Goal: Task Accomplishment & Management: Manage account settings

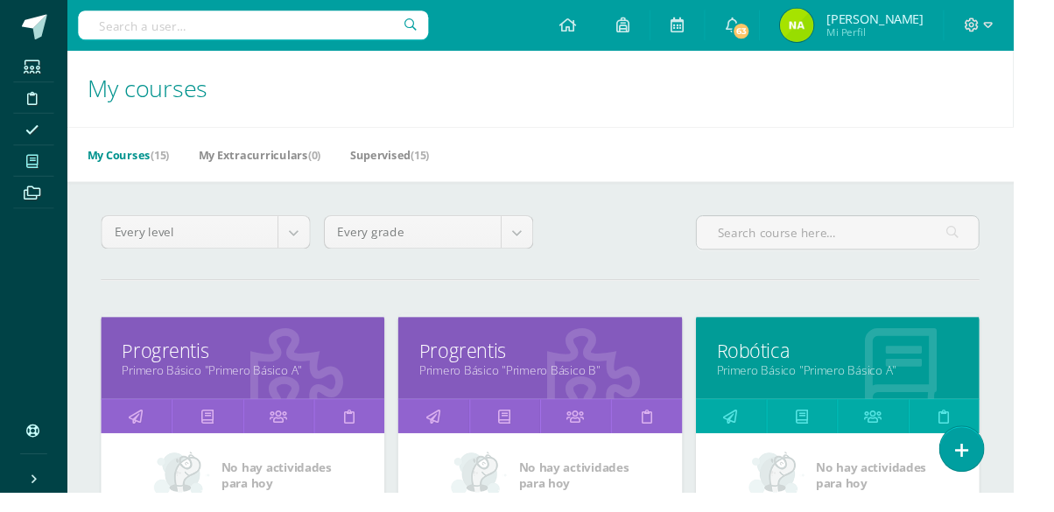
click at [213, 369] on link "Progrentis" at bounding box center [252, 365] width 251 height 27
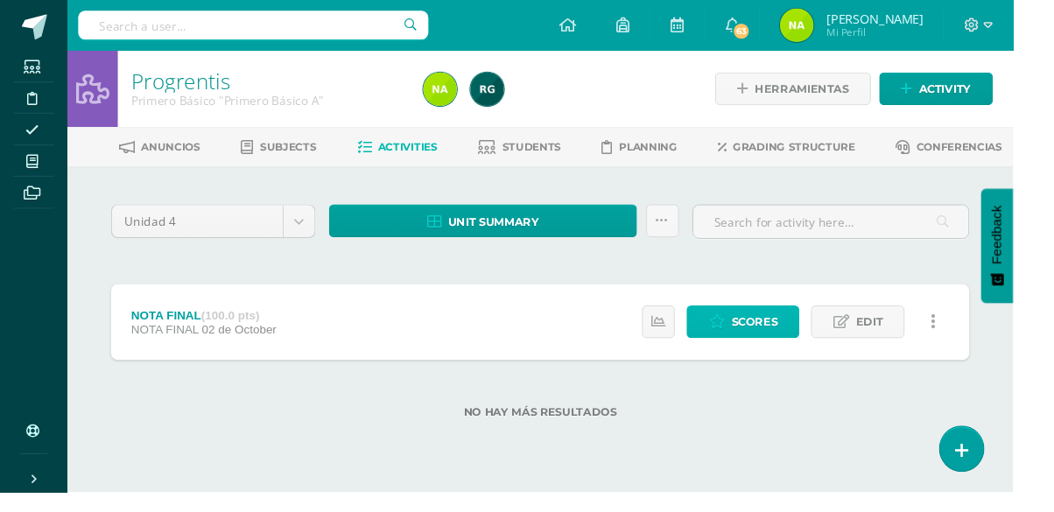
click at [799, 336] on span "Scores" at bounding box center [785, 335] width 48 height 32
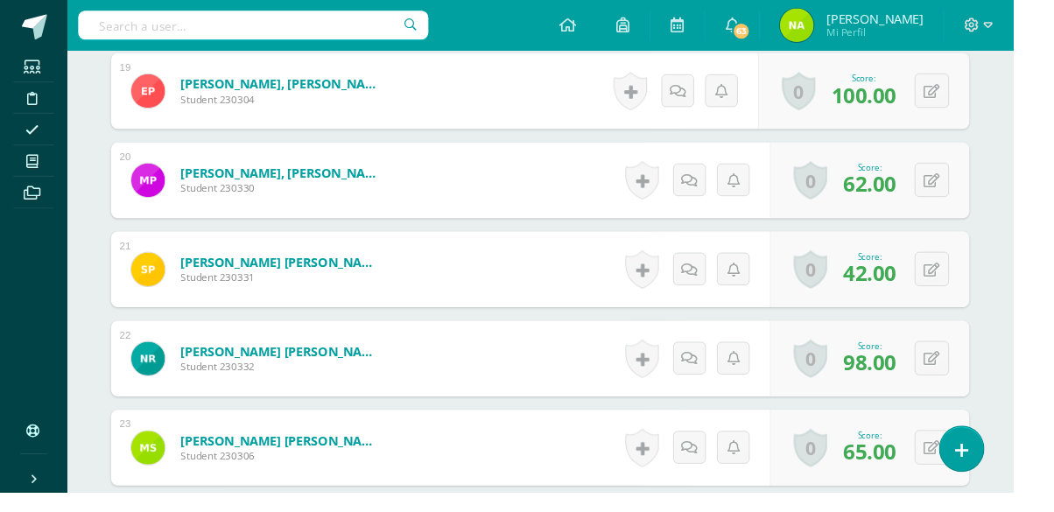
scroll to position [2220, 0]
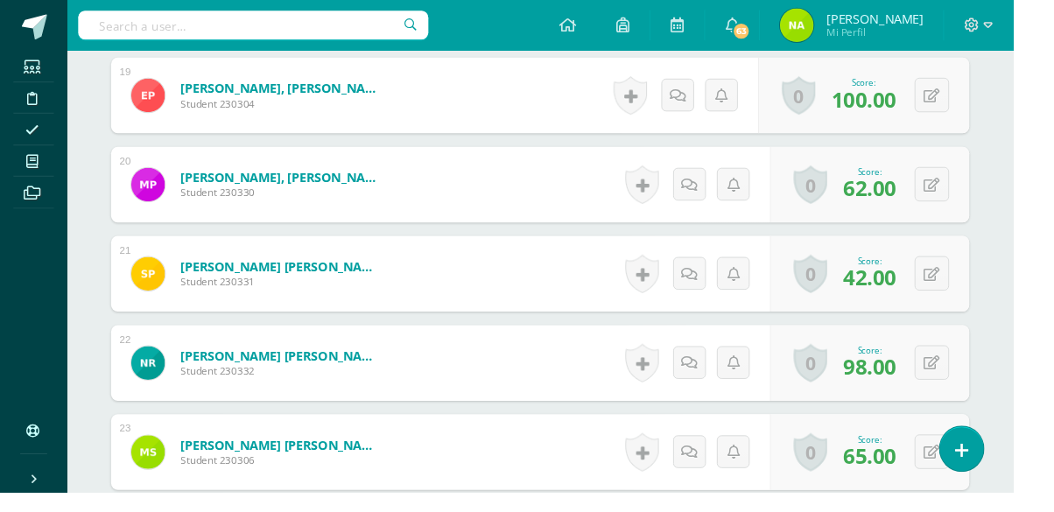
click at [26, 175] on span at bounding box center [33, 168] width 39 height 24
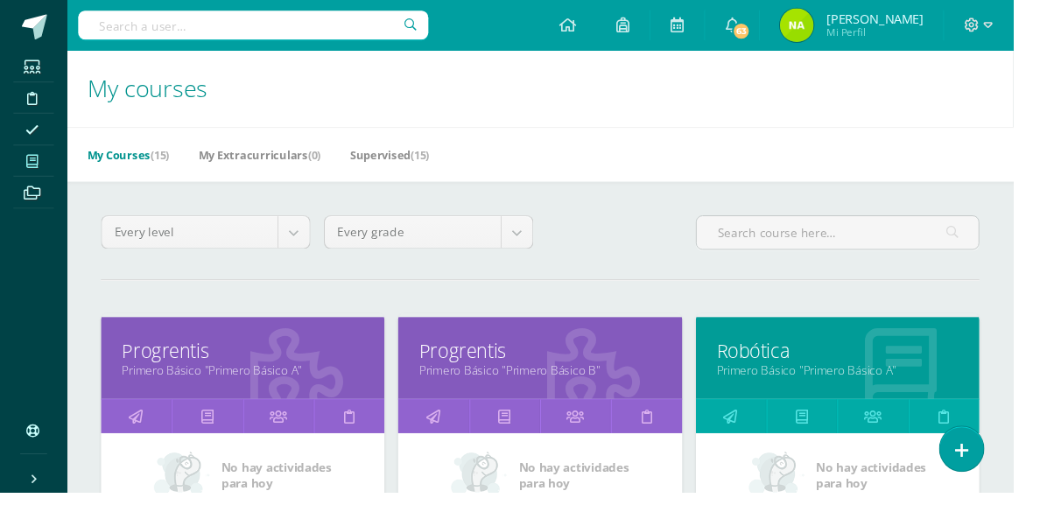
click at [543, 384] on link "Primero Básico "Primero Básico B"" at bounding box center [561, 385] width 251 height 17
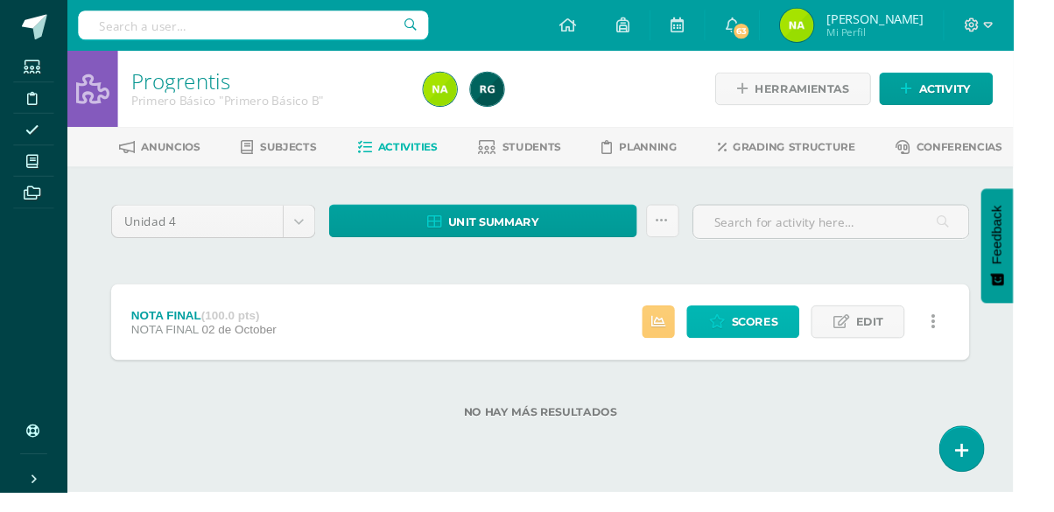
click at [757, 320] on link "Scores" at bounding box center [772, 335] width 117 height 34
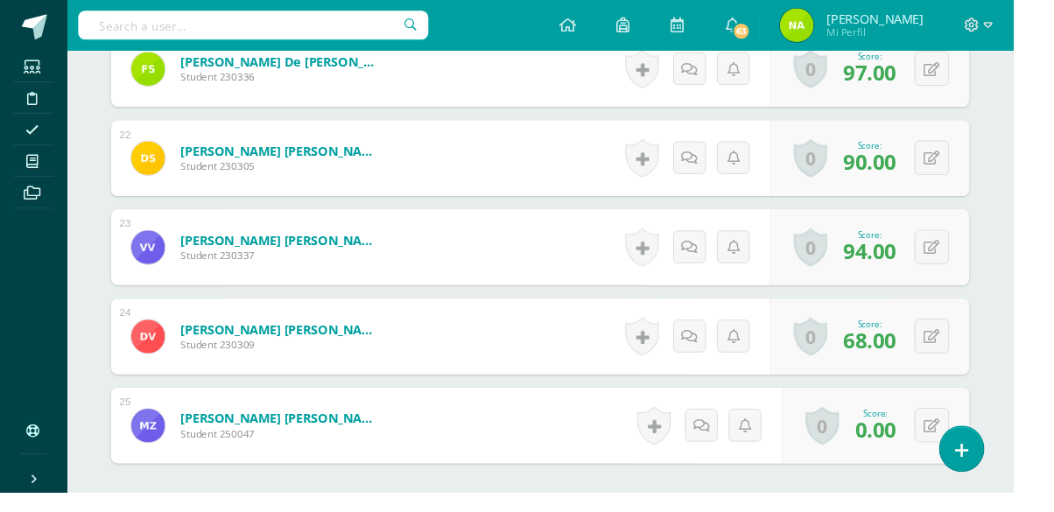
scroll to position [2433, 0]
click at [28, 173] on icon at bounding box center [33, 168] width 12 height 14
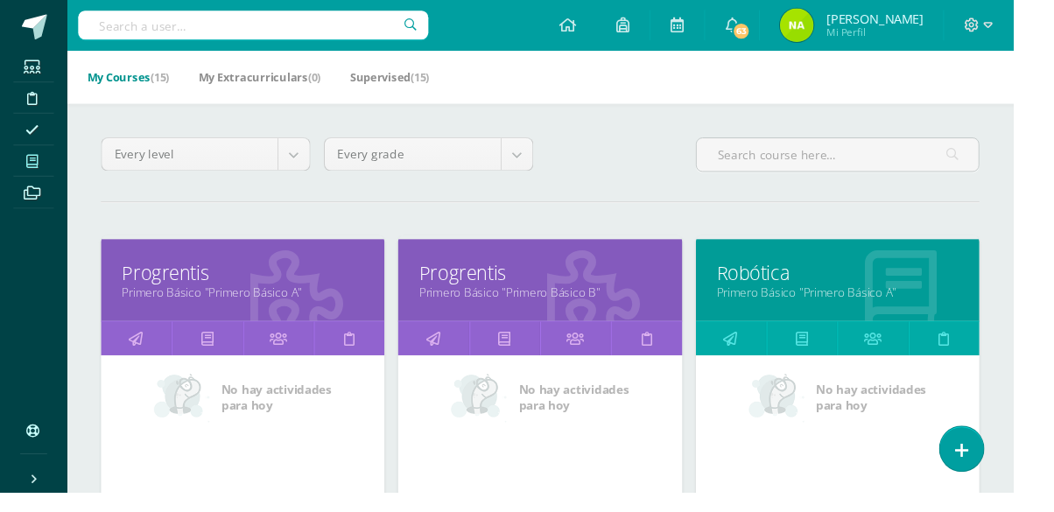
scroll to position [95, 0]
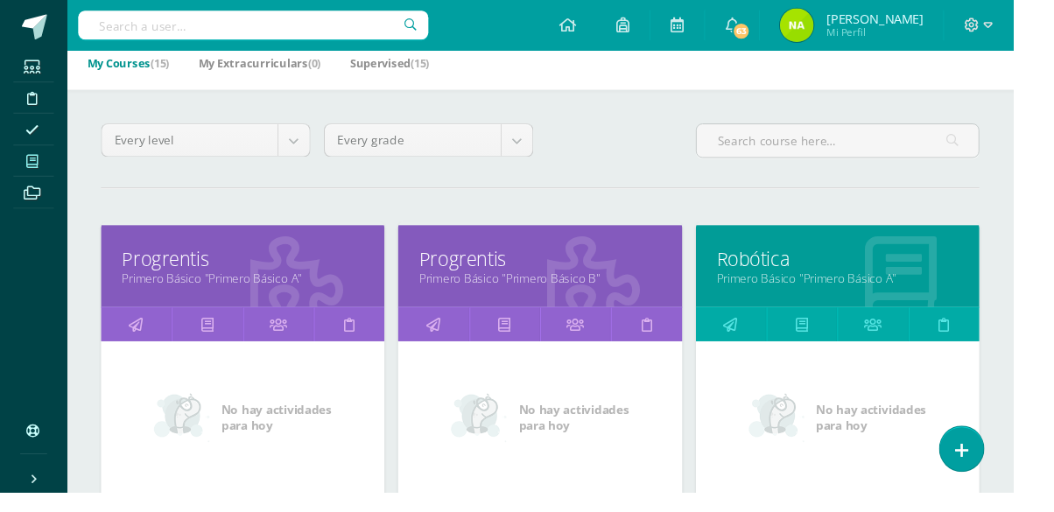
click at [819, 286] on link "Primero Básico "Primero Básico A"" at bounding box center [871, 289] width 251 height 17
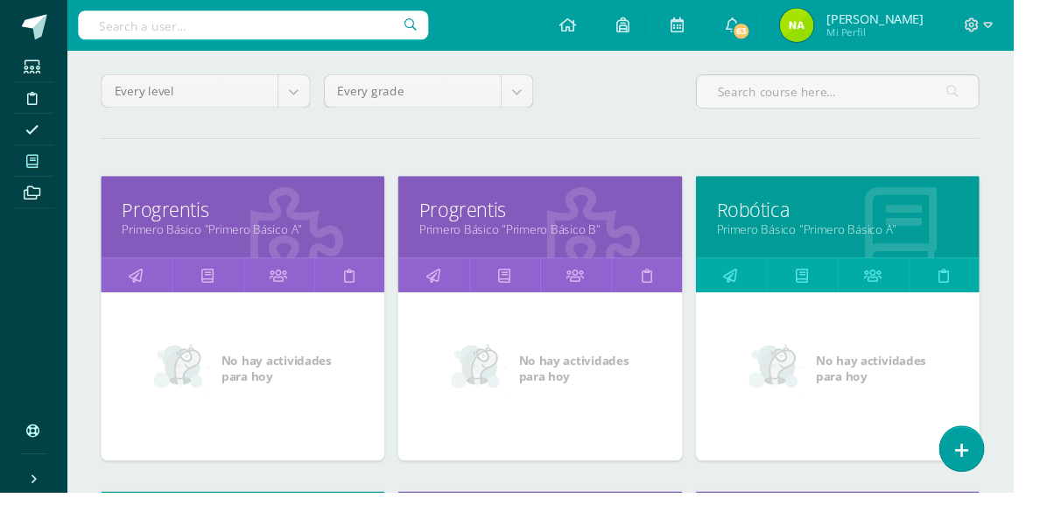
scroll to position [183, 0]
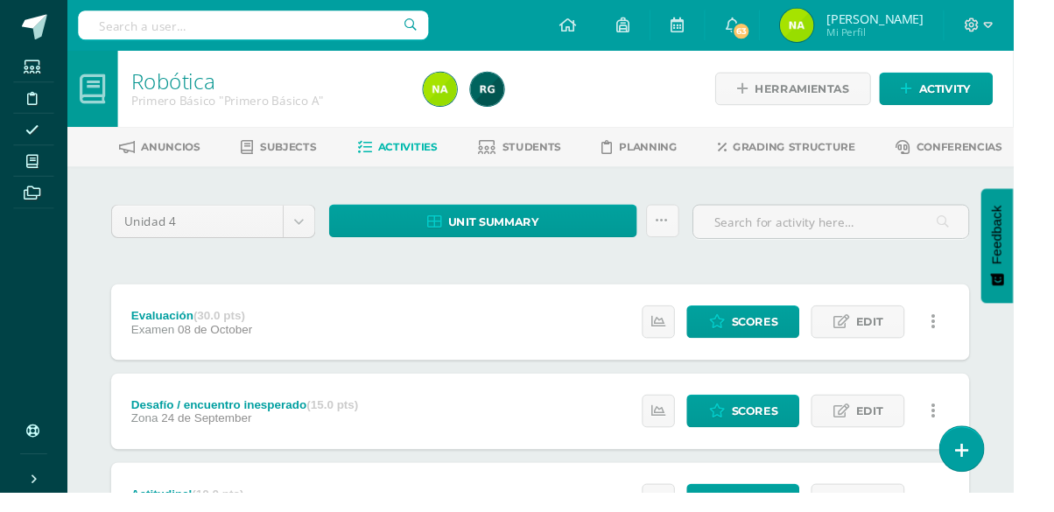
click at [531, 156] on span "Students" at bounding box center [553, 152] width 61 height 13
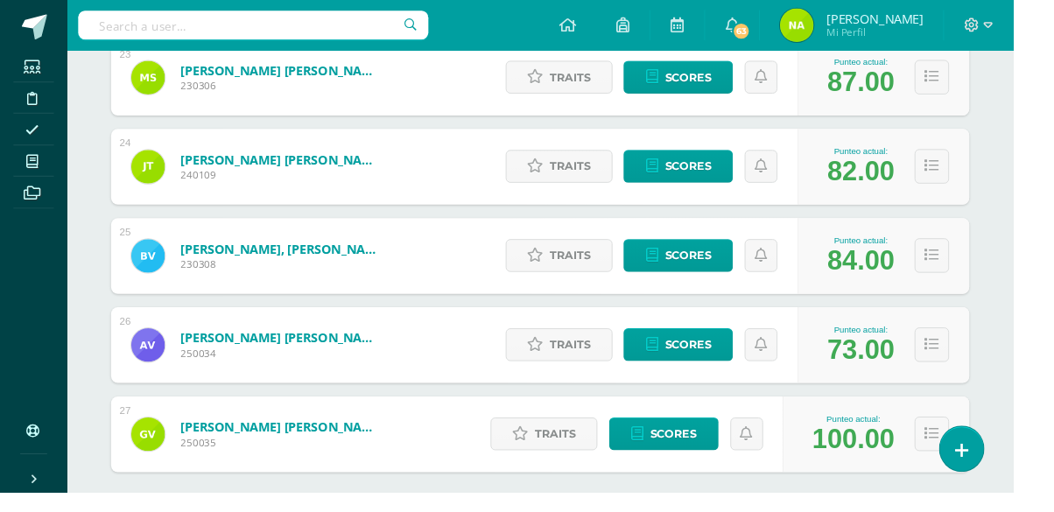
scroll to position [2383, 0]
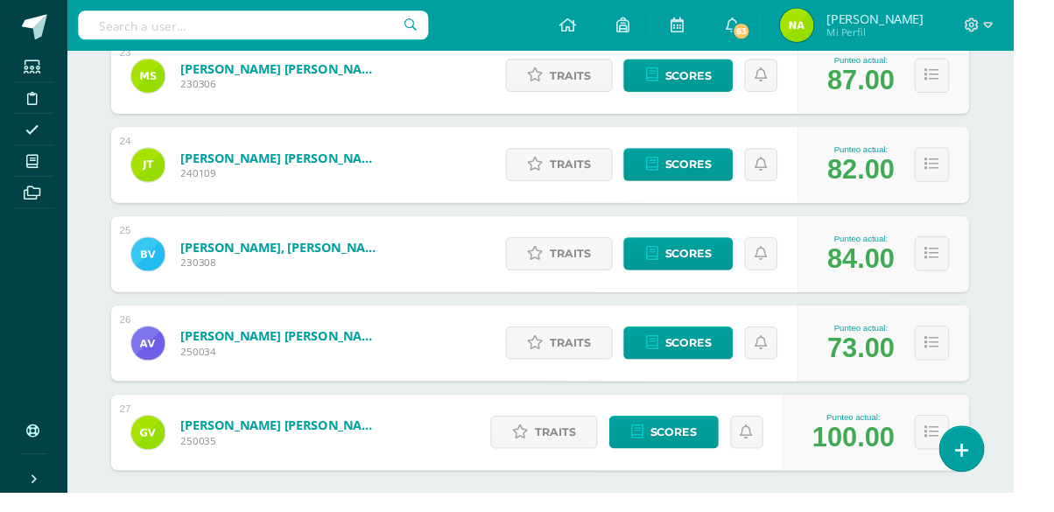
click at [25, 184] on link "Archivos" at bounding box center [35, 200] width 42 height 33
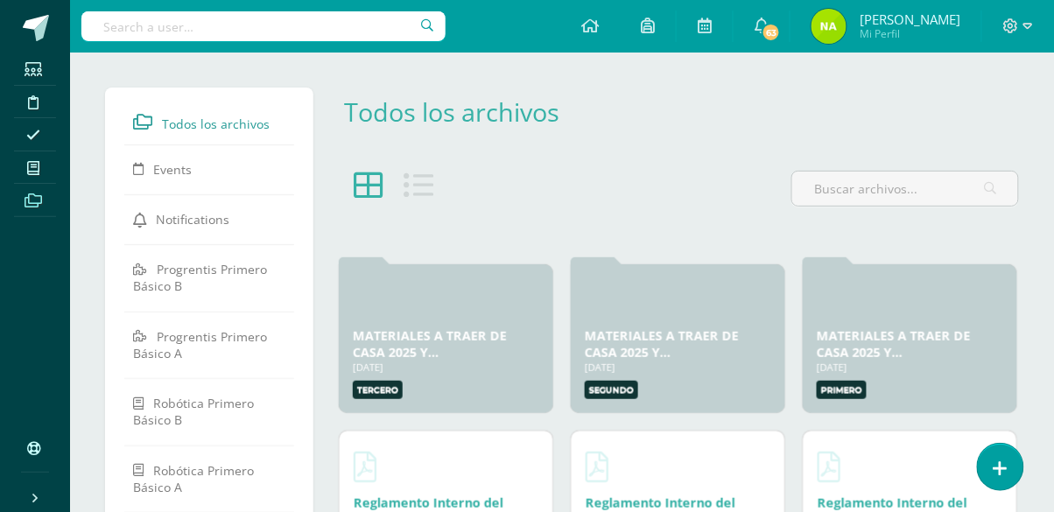
click at [29, 167] on icon at bounding box center [33, 168] width 12 height 14
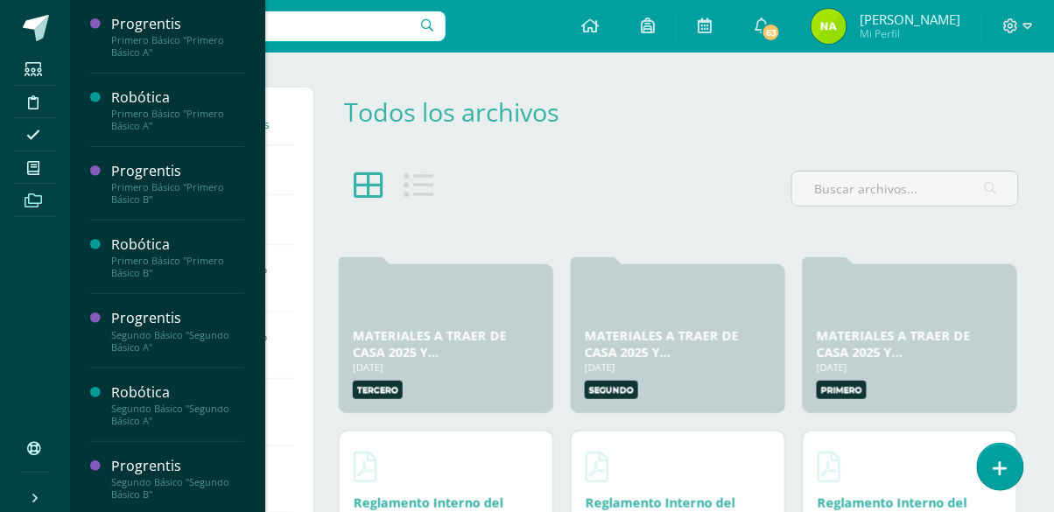
click at [25, 175] on span at bounding box center [33, 168] width 39 height 24
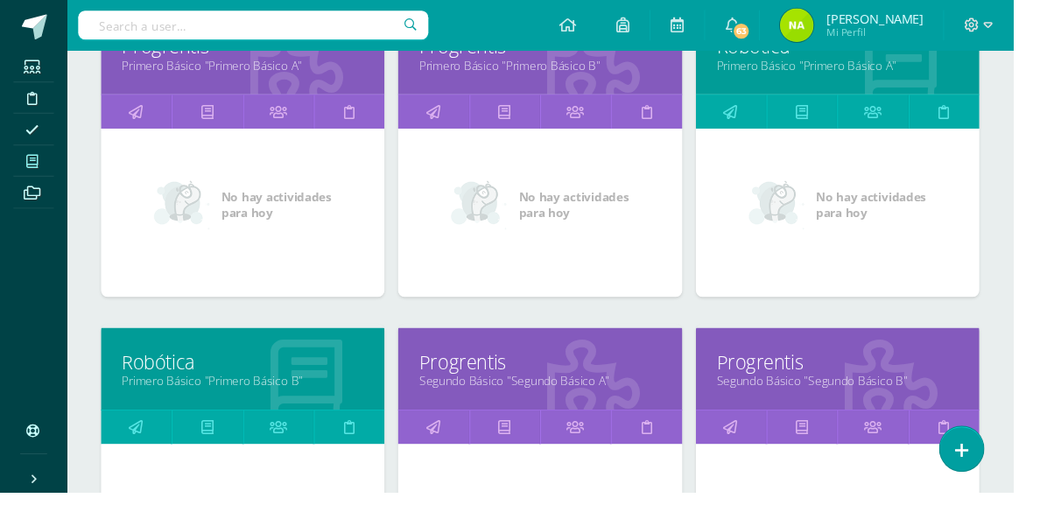
scroll to position [300, 0]
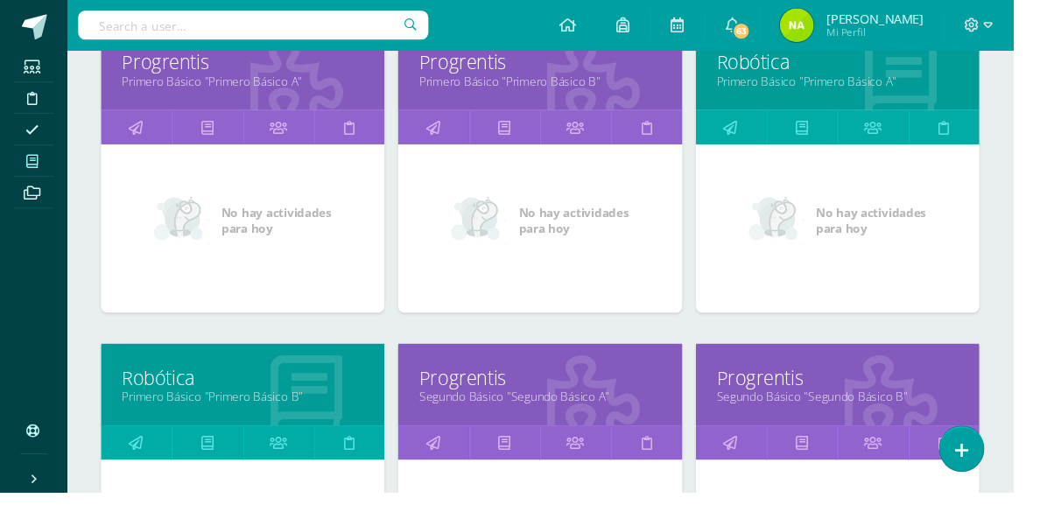
click at [205, 396] on link "Robótica" at bounding box center [252, 393] width 251 height 27
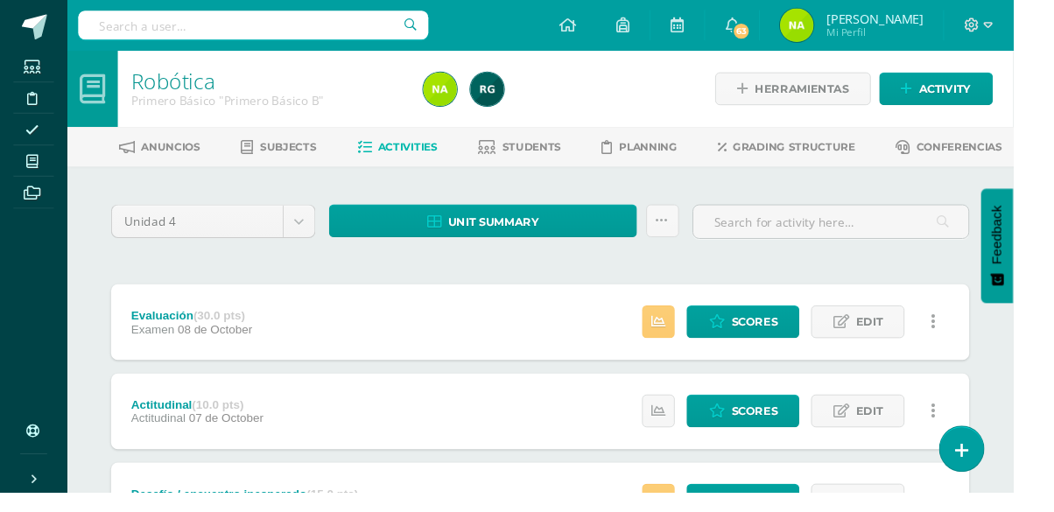
click at [562, 156] on span "Students" at bounding box center [553, 152] width 61 height 13
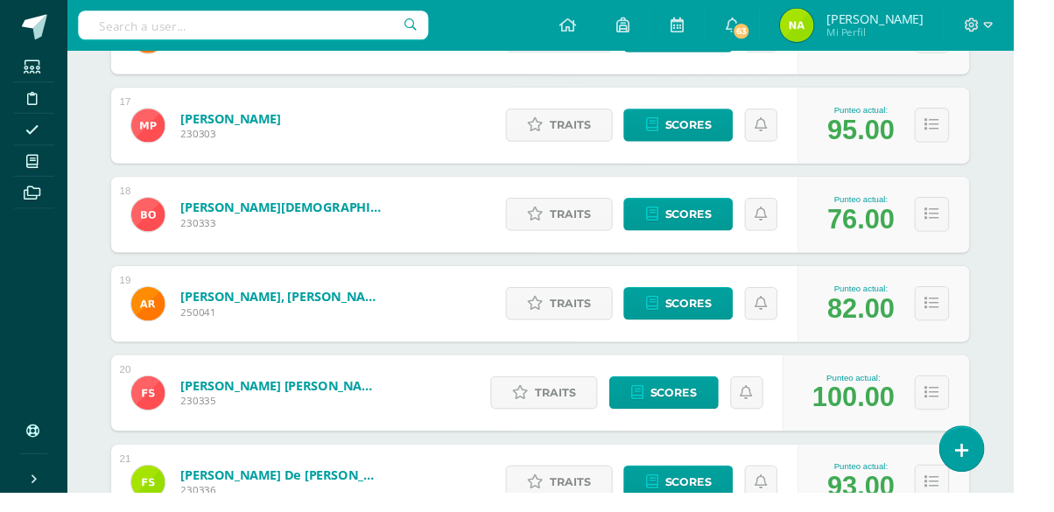
scroll to position [1784, 0]
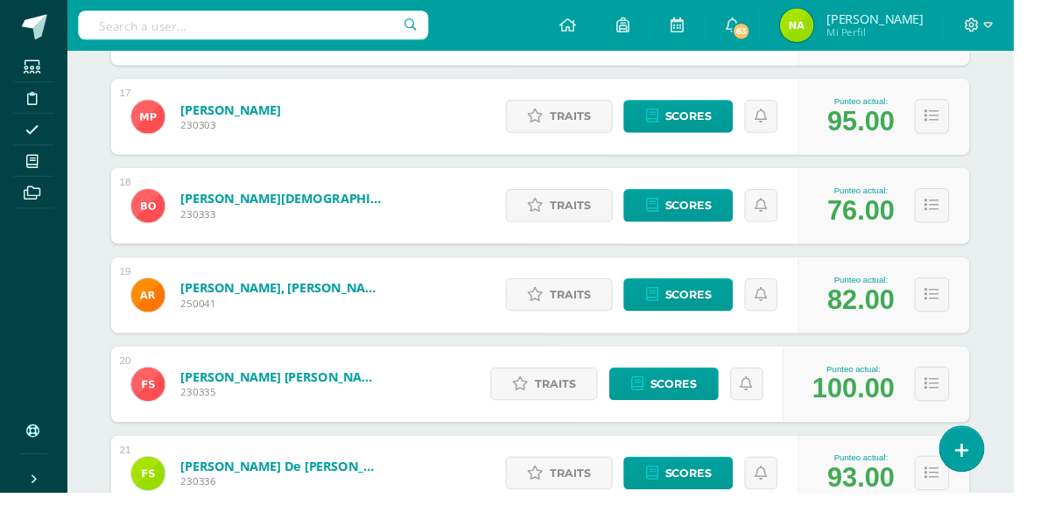
click at [25, 182] on link "My courses" at bounding box center [35, 167] width 42 height 33
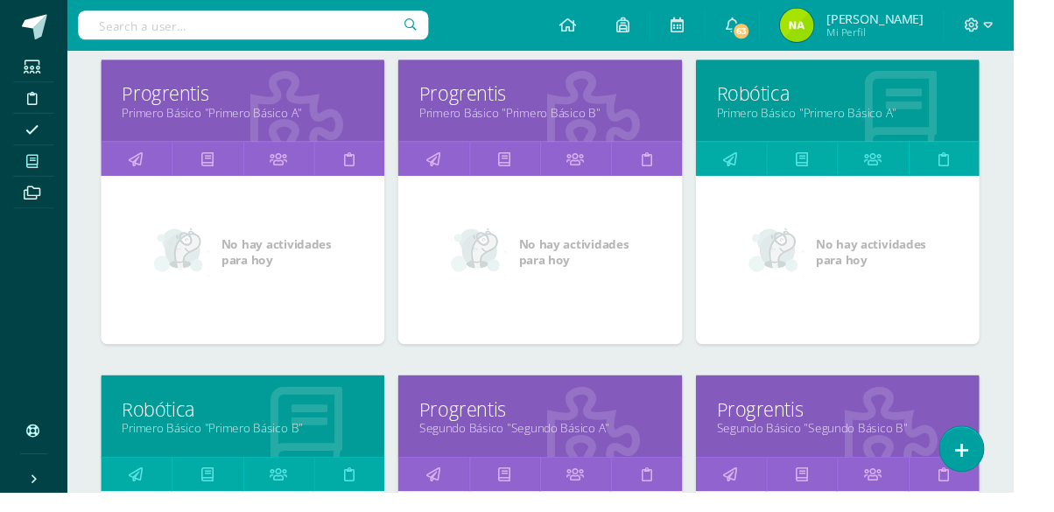
click at [463, 438] on link "Segundo Básico "Segundo Básico A"" at bounding box center [561, 445] width 251 height 17
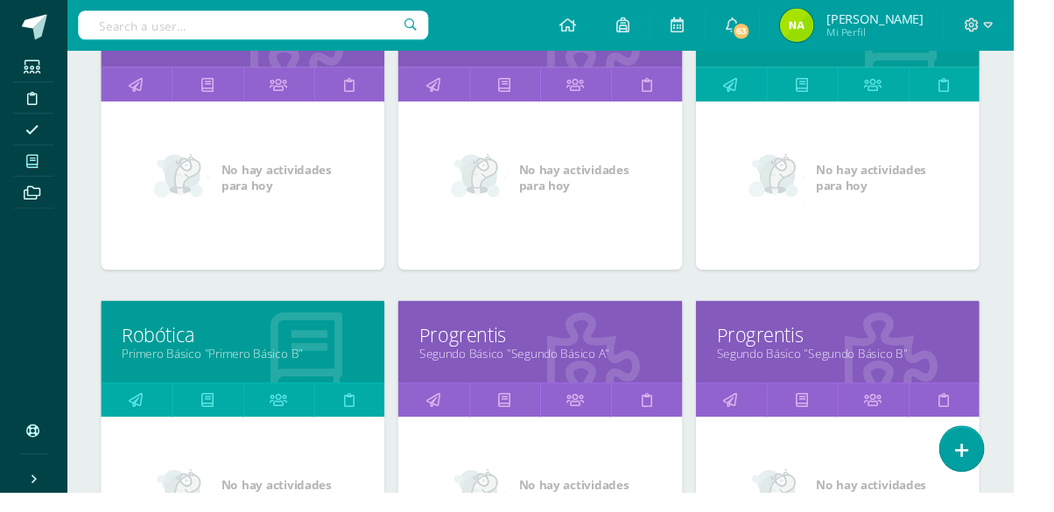
scroll to position [355, 0]
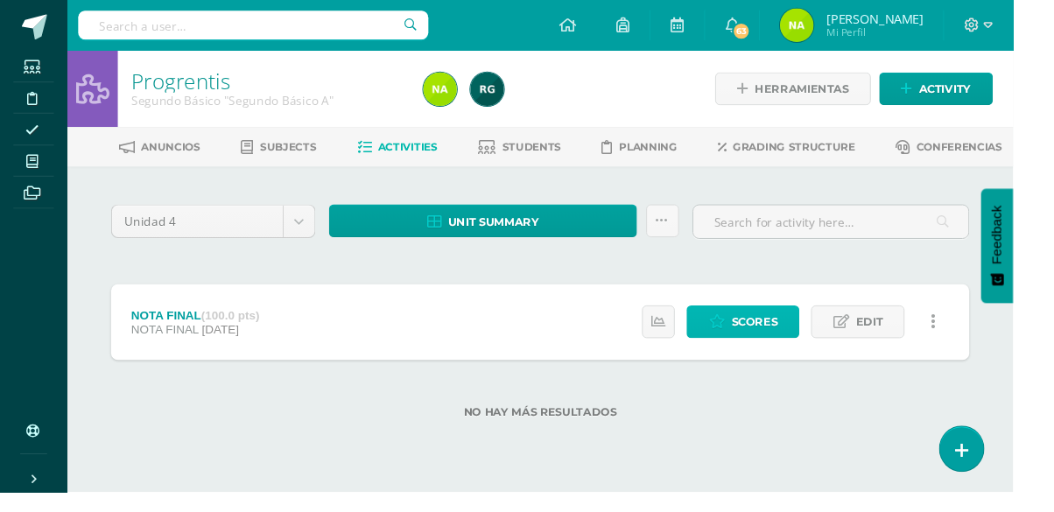
click at [777, 333] on span "Scores" at bounding box center [785, 335] width 48 height 32
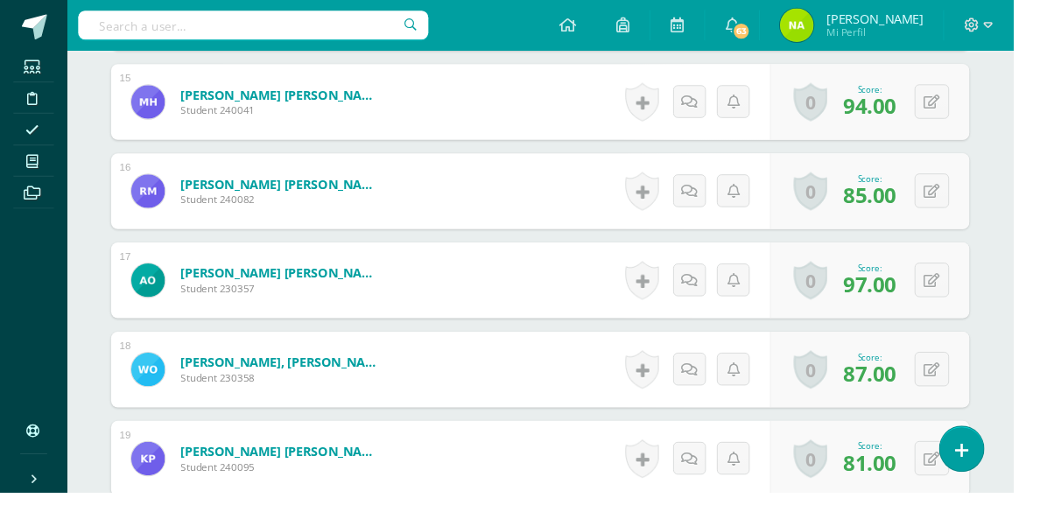
scroll to position [1831, 0]
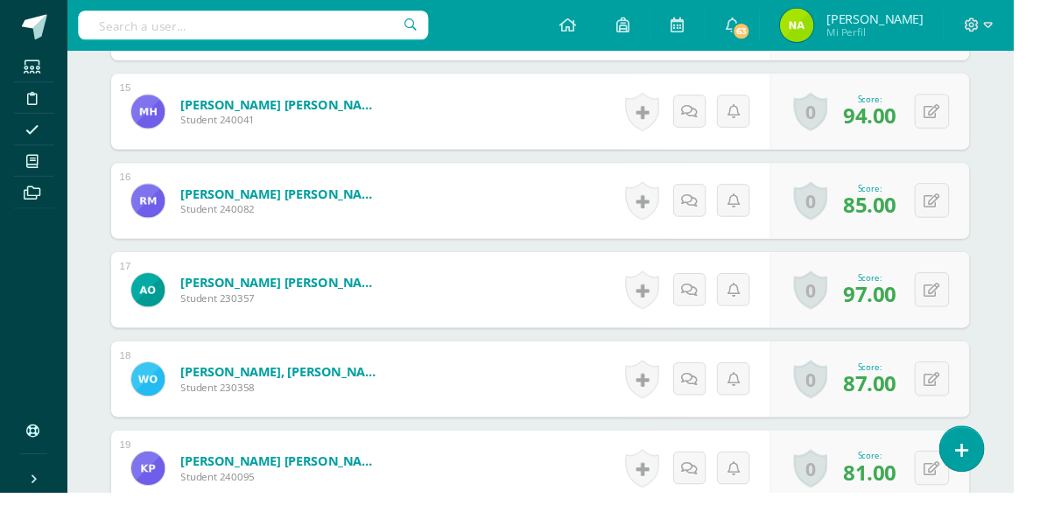
click at [29, 172] on icon at bounding box center [33, 168] width 12 height 14
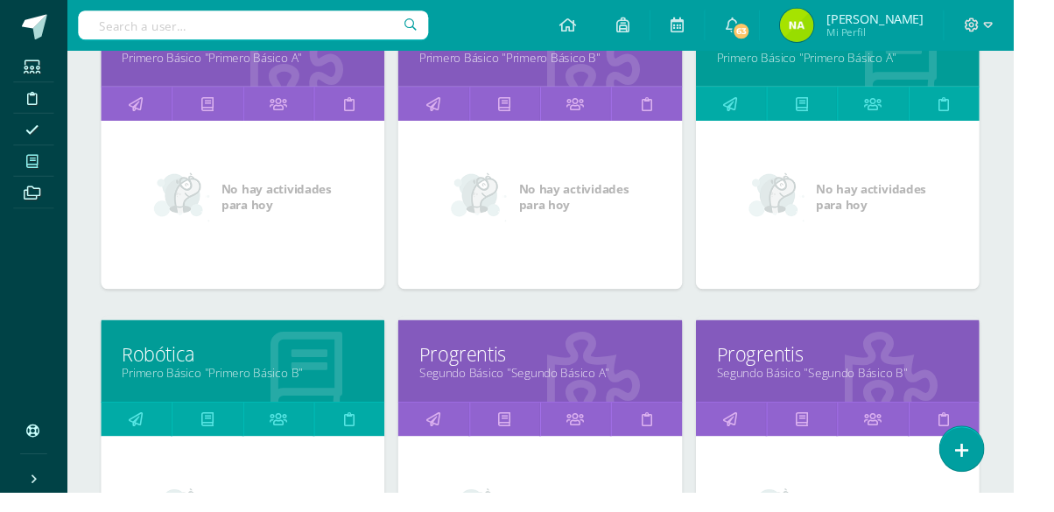
scroll to position [329, 0]
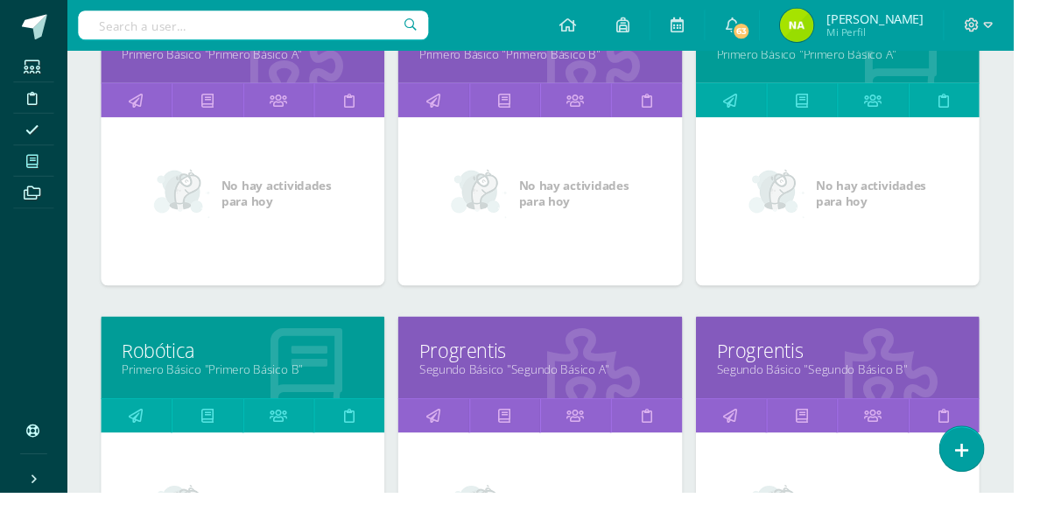
click at [947, 377] on link "Segundo Básico "Segundo Básico B"" at bounding box center [871, 384] width 251 height 17
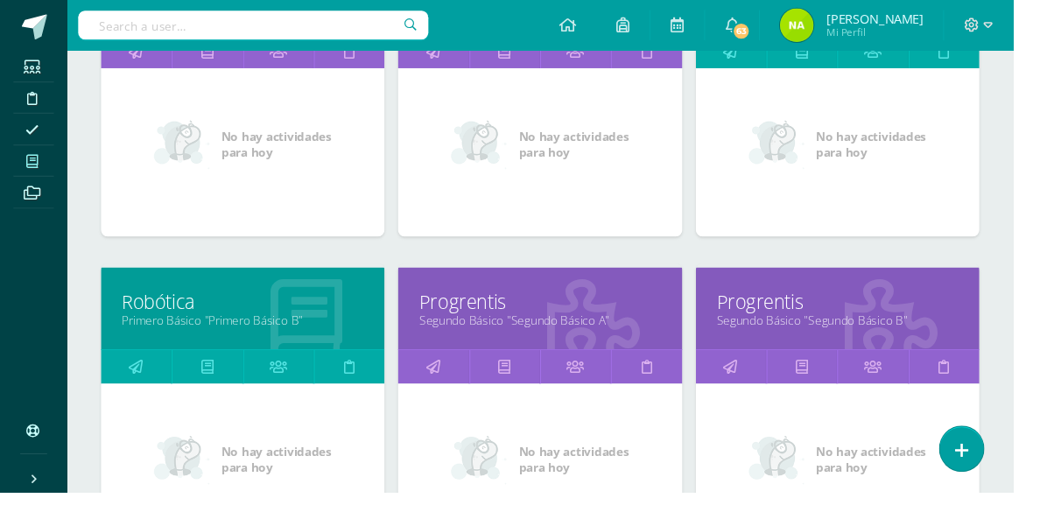
scroll to position [417, 0]
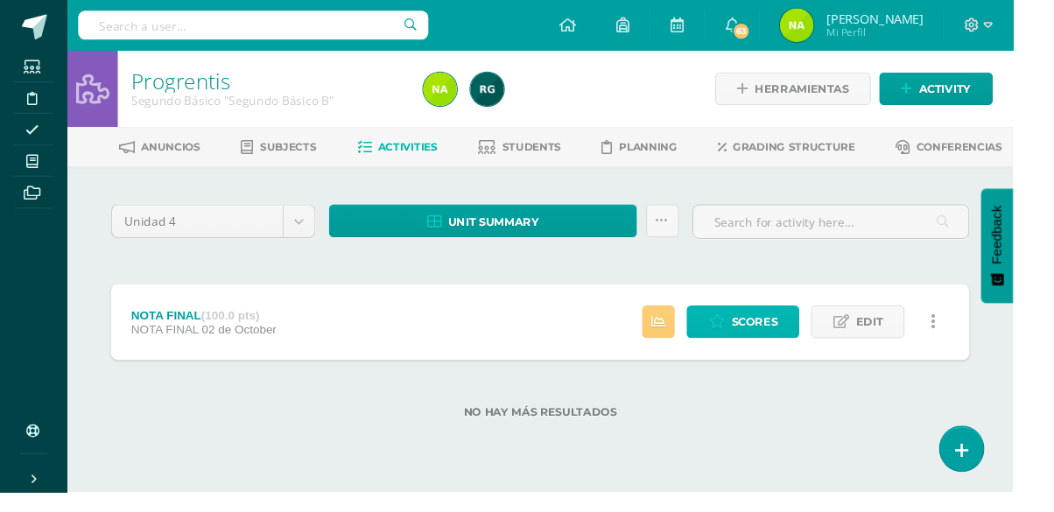
click at [785, 341] on span "Scores" at bounding box center [785, 335] width 48 height 32
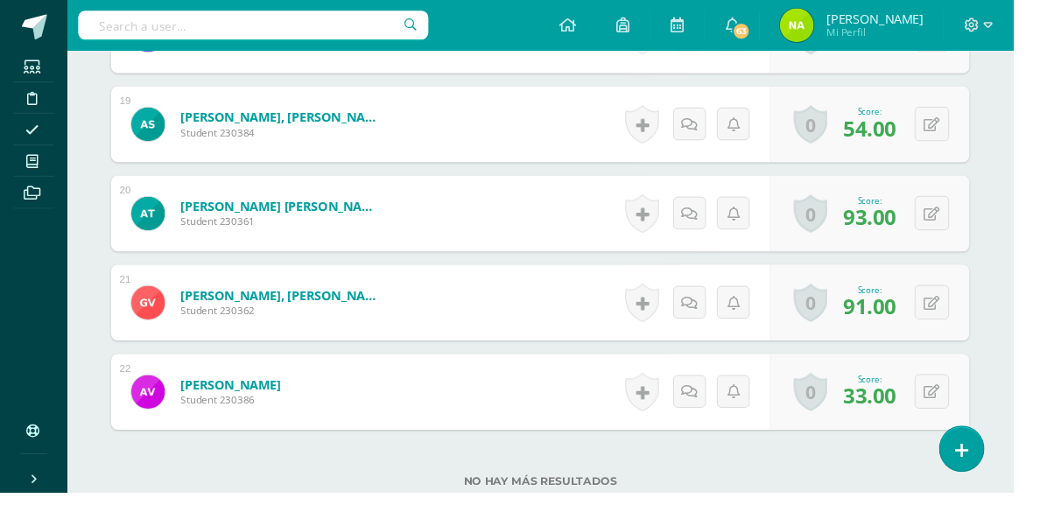
scroll to position [2190, 0]
click at [27, 170] on icon at bounding box center [33, 168] width 12 height 14
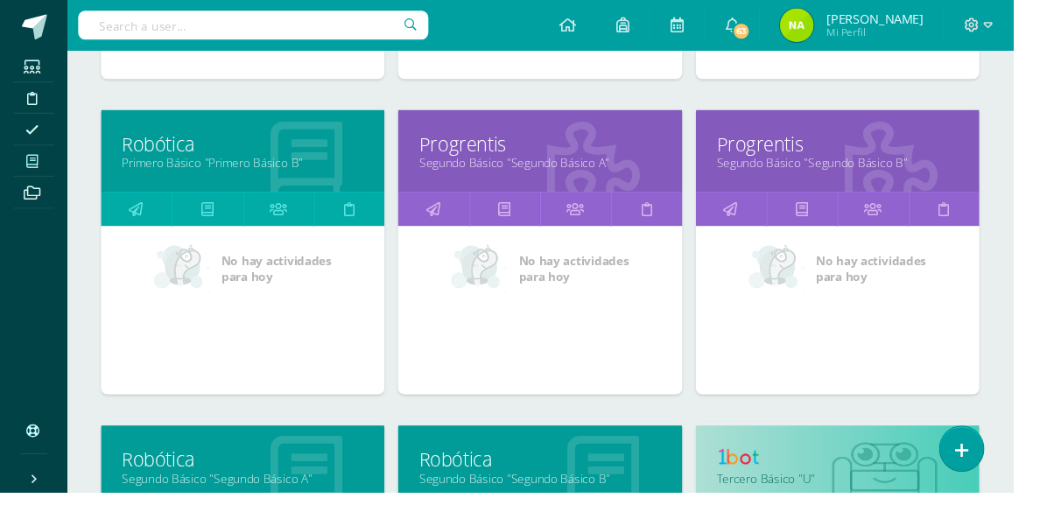
scroll to position [619, 0]
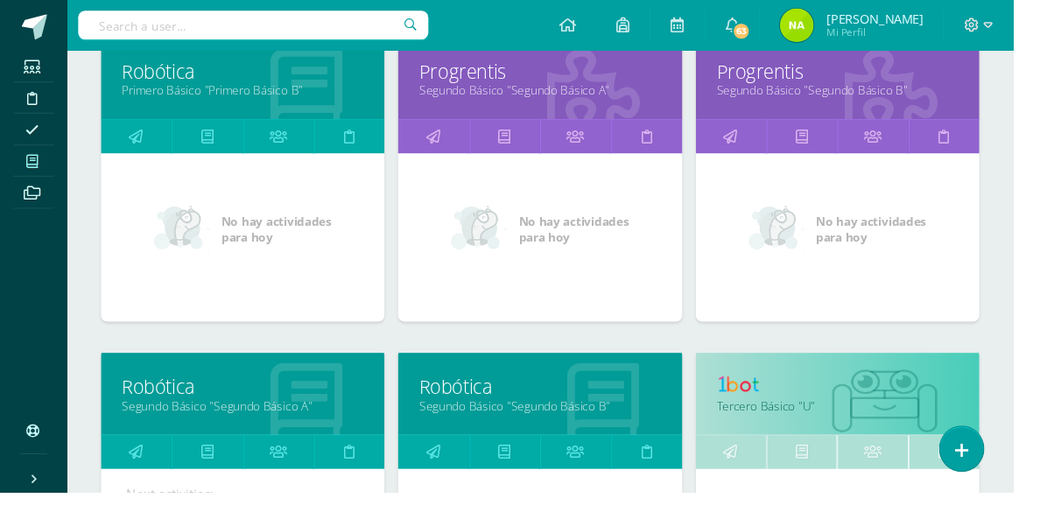
click at [203, 402] on link "Robótica" at bounding box center [252, 403] width 251 height 27
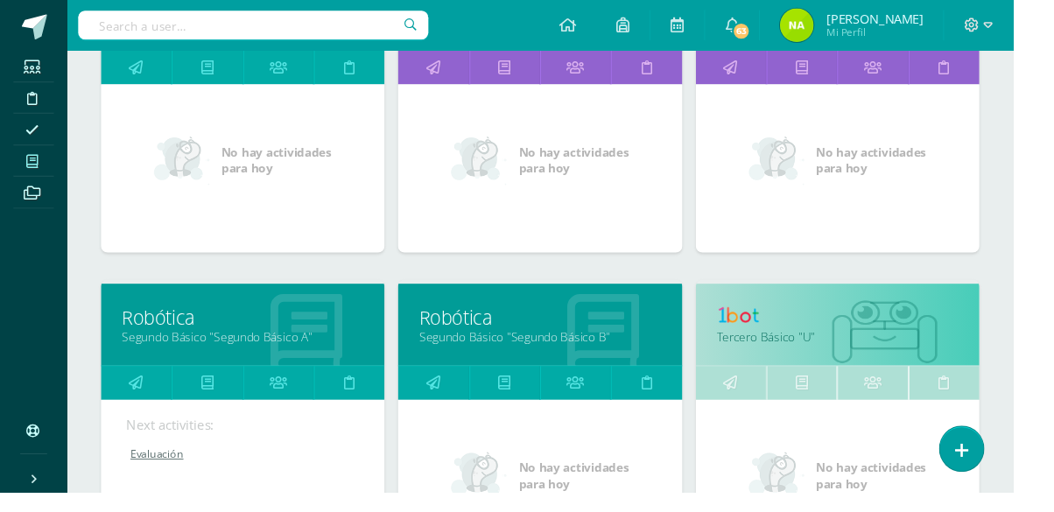
scroll to position [707, 0]
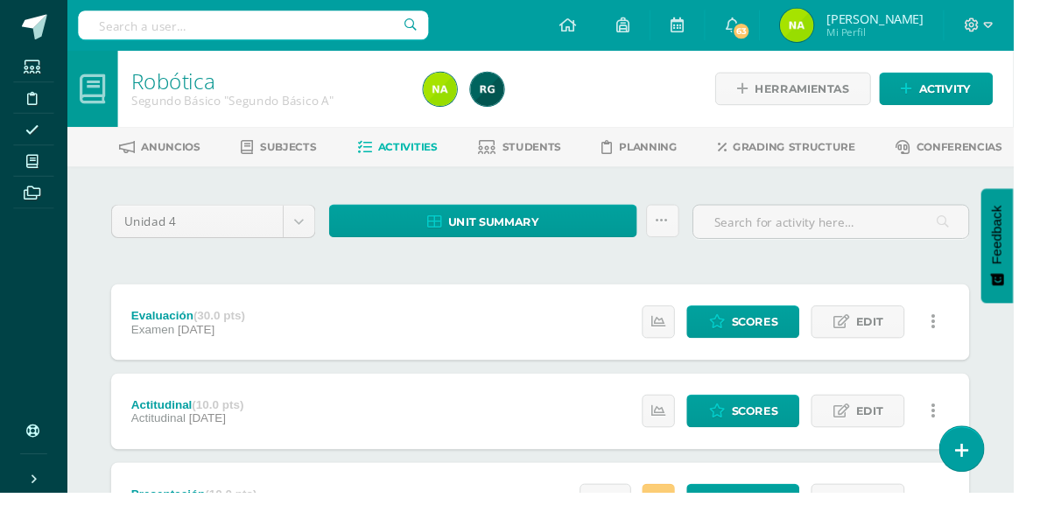
click at [545, 154] on span "Students" at bounding box center [553, 152] width 61 height 13
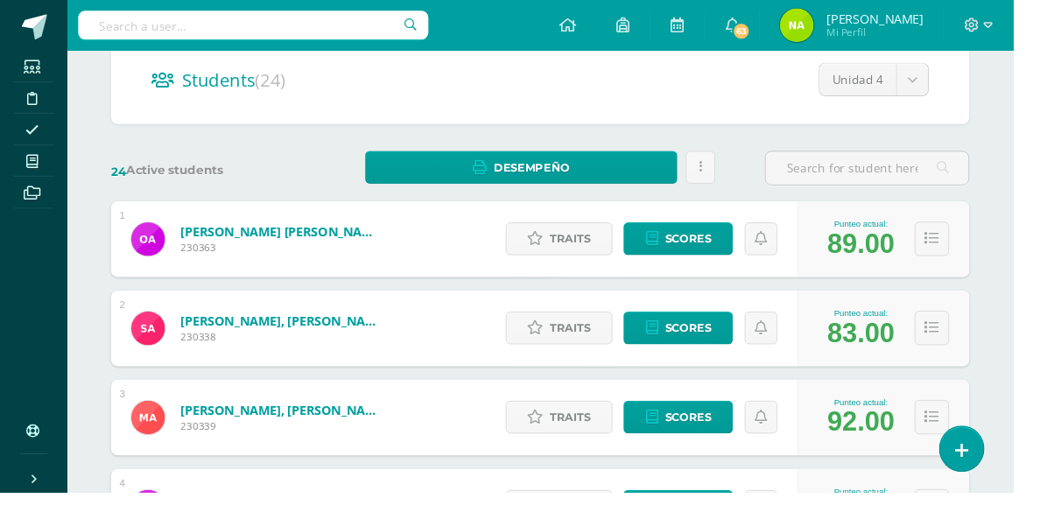
scroll to position [173, 0]
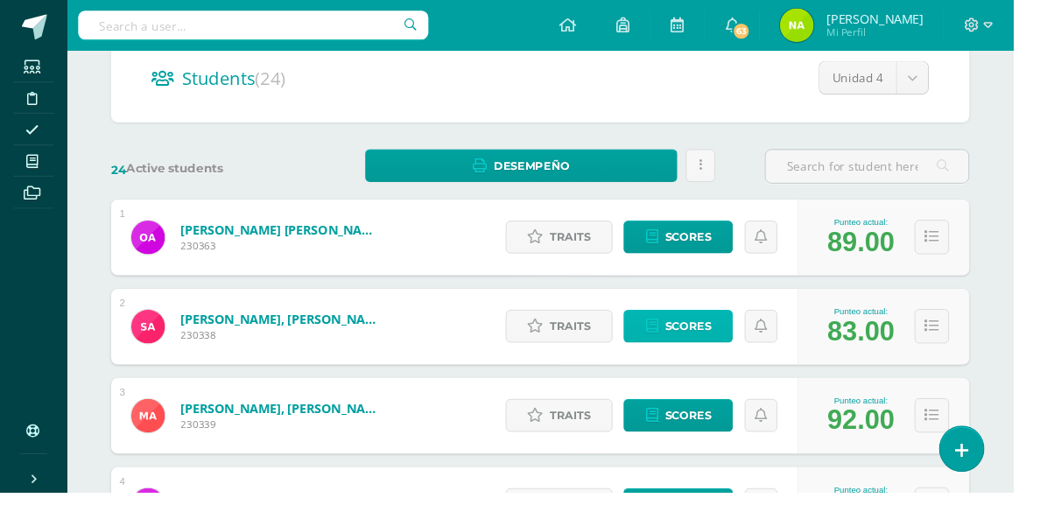
click at [702, 339] on span "Scores" at bounding box center [716, 339] width 48 height 32
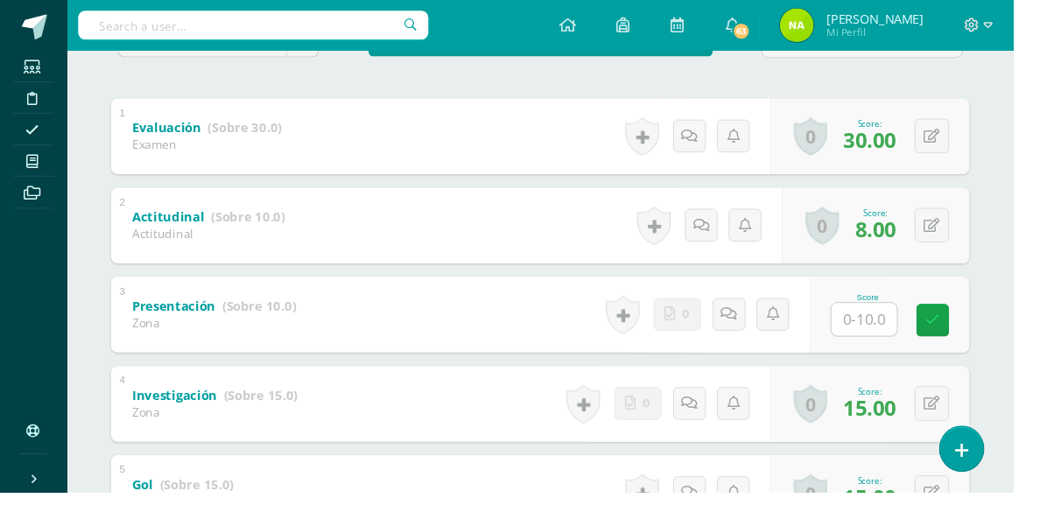
scroll to position [338, 0]
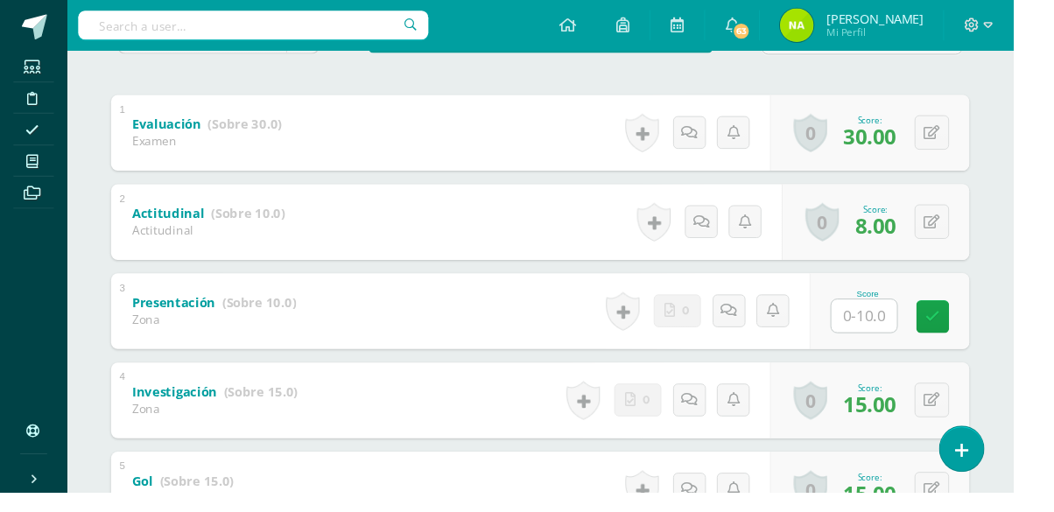
click at [889, 327] on input "text" at bounding box center [899, 329] width 68 height 34
type input "8"
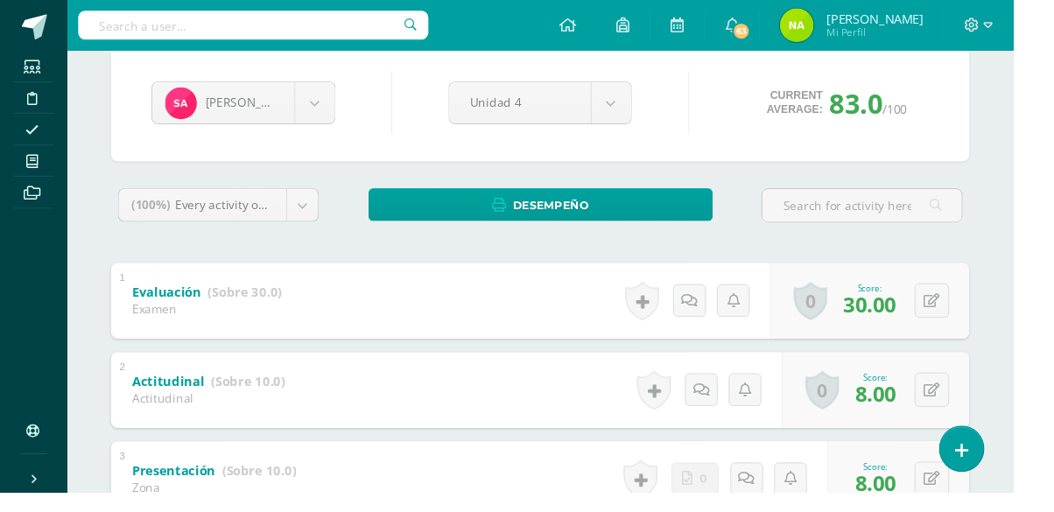
scroll to position [0, 0]
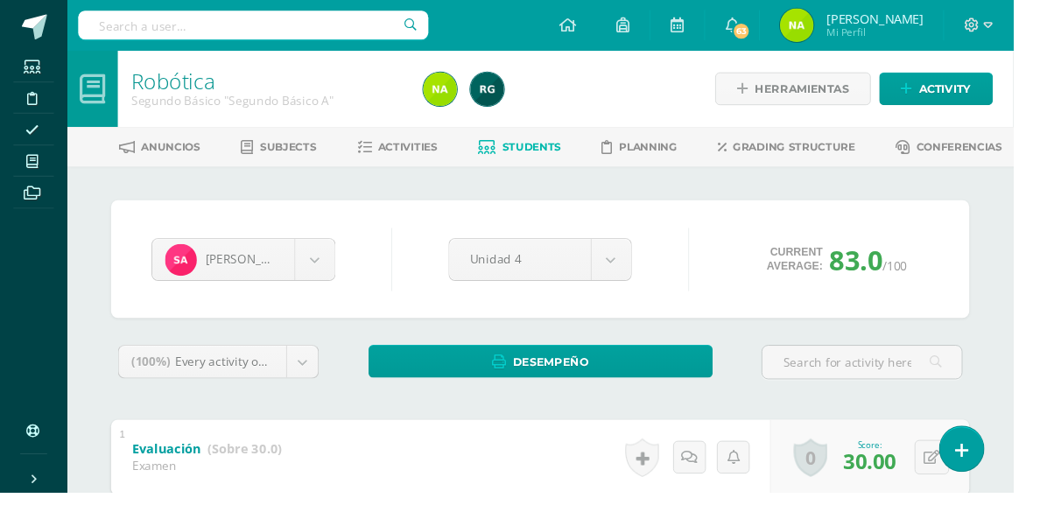
click at [510, 143] on link "Students" at bounding box center [540, 153] width 87 height 28
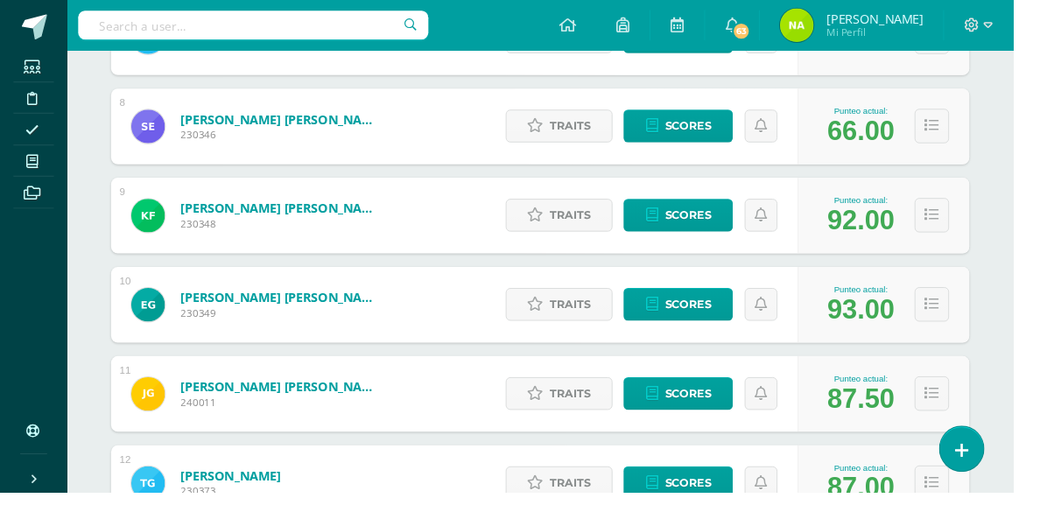
scroll to position [939, 0]
click at [704, 139] on span "Scores" at bounding box center [716, 131] width 48 height 32
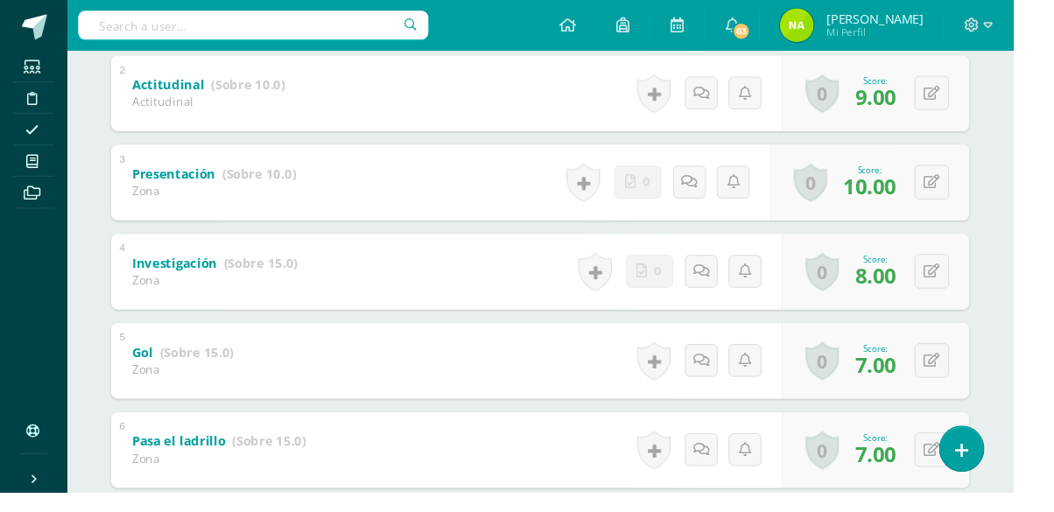
scroll to position [472, 0]
click at [960, 283] on button at bounding box center [970, 282] width 36 height 36
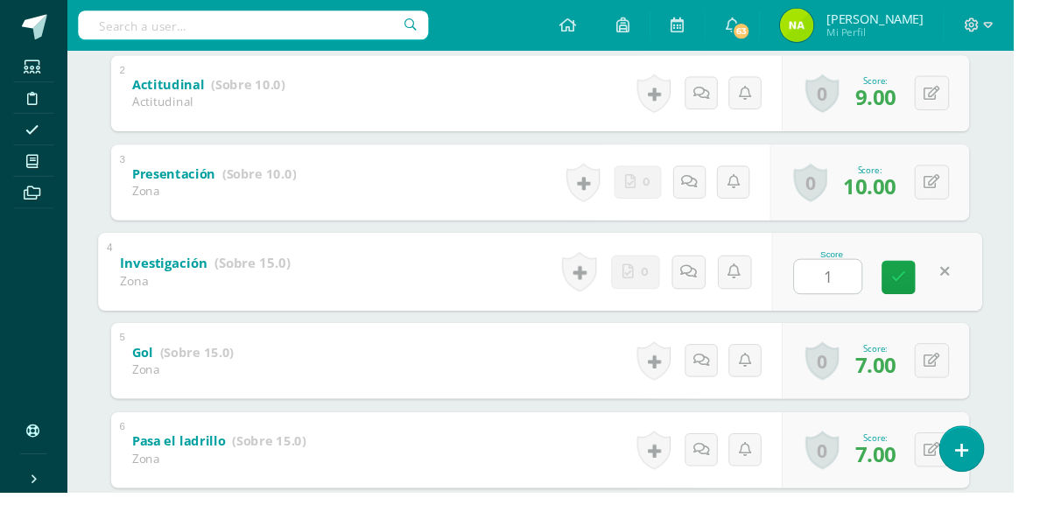
type input "12"
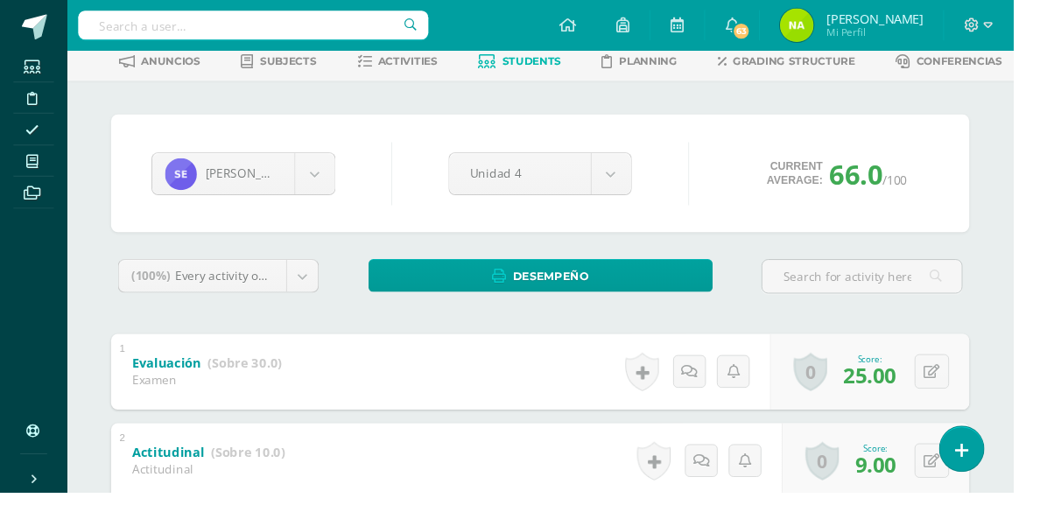
scroll to position [0, 0]
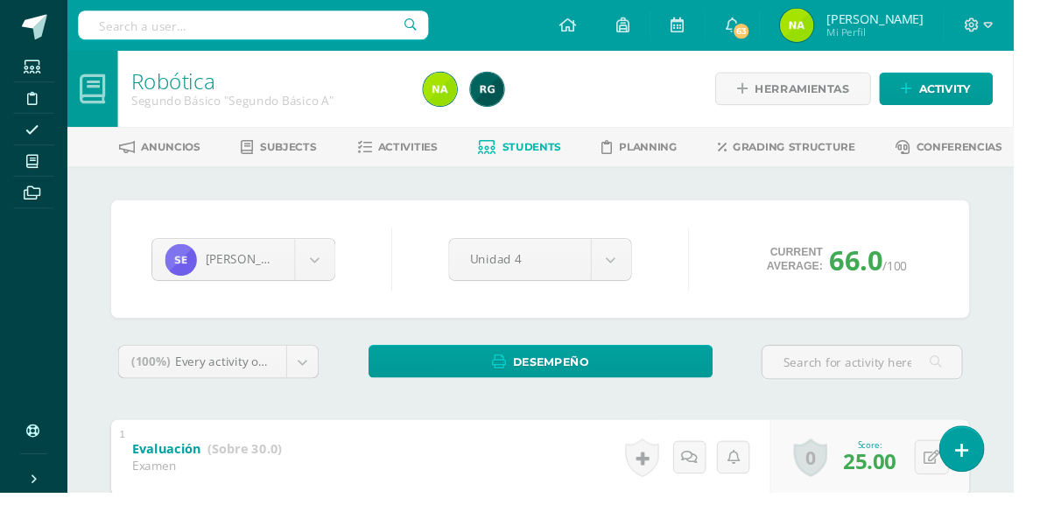
click at [525, 159] on link "Students" at bounding box center [540, 153] width 87 height 28
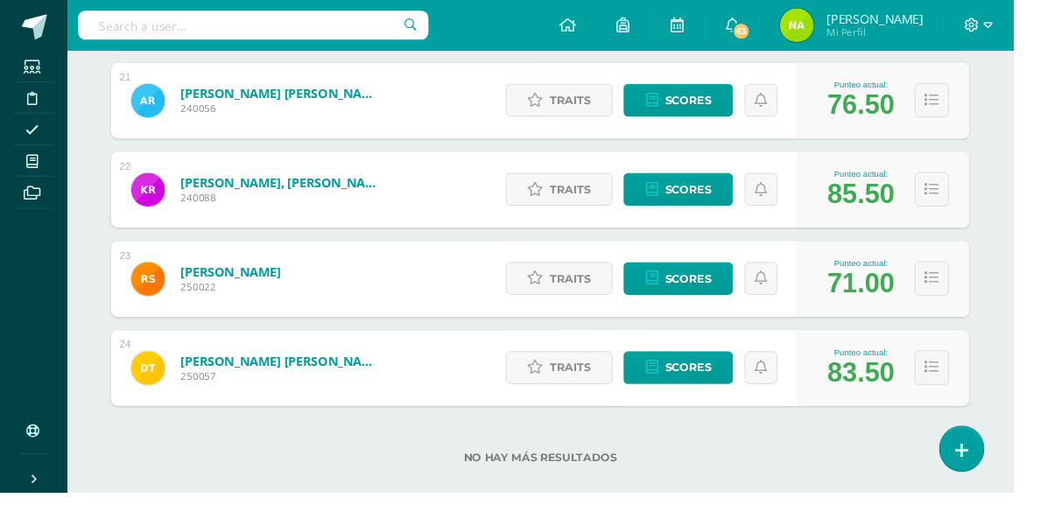
scroll to position [2178, 0]
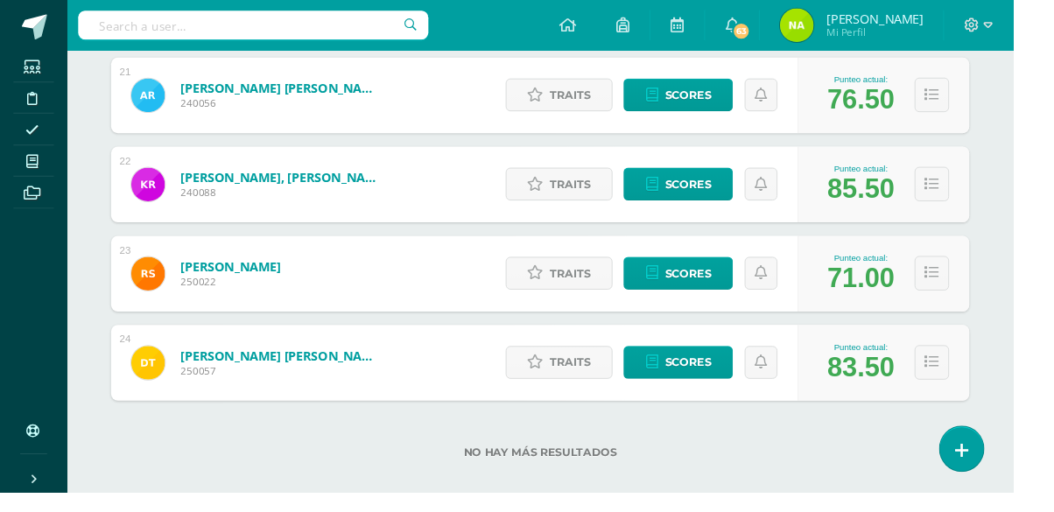
click at [32, 172] on icon at bounding box center [33, 168] width 12 height 14
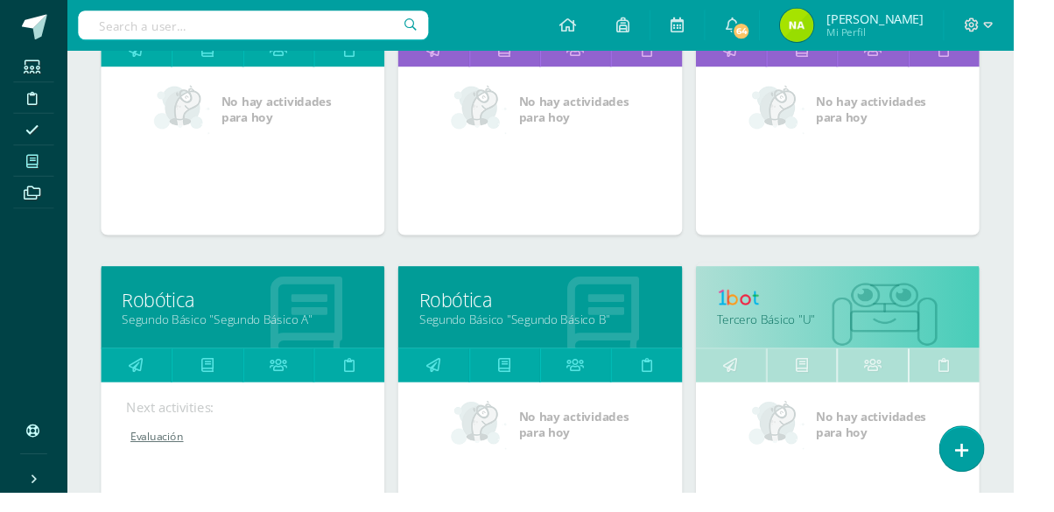
scroll to position [801, 0]
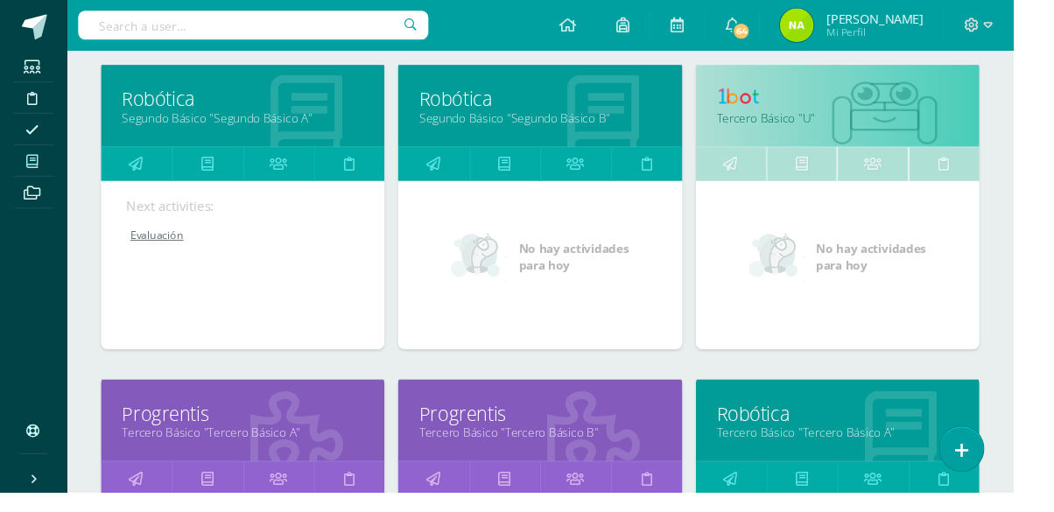
click at [663, 438] on link "Progrentis" at bounding box center [561, 430] width 251 height 27
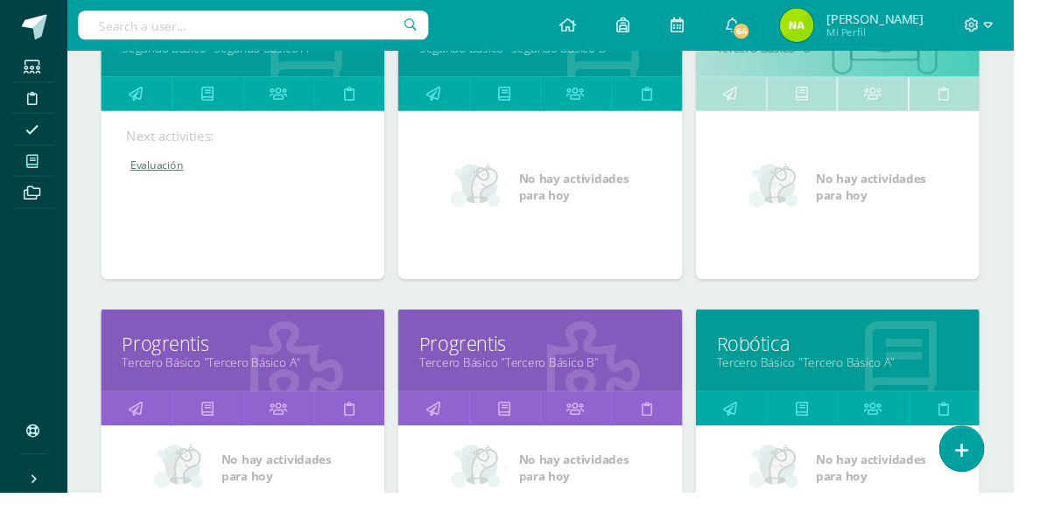
scroll to position [1007, 0]
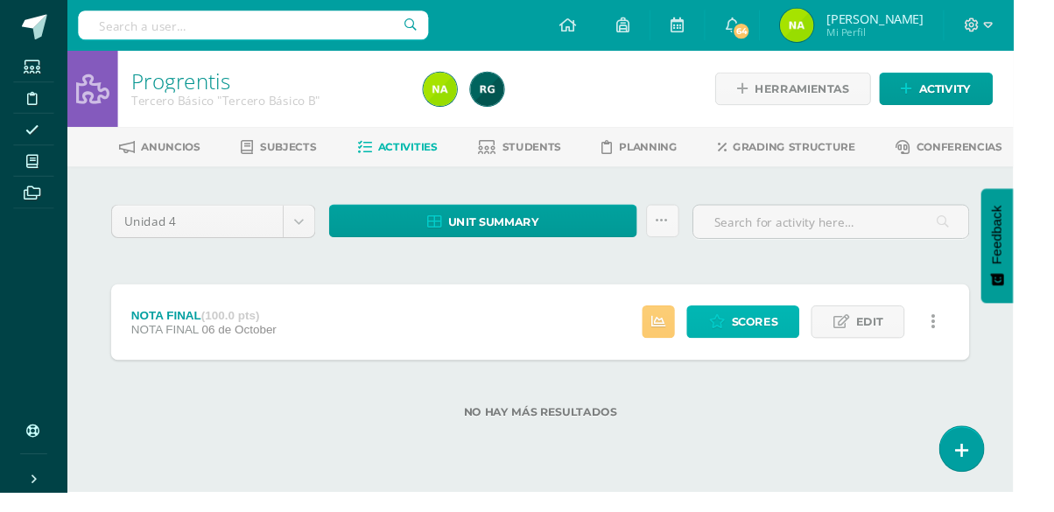
click at [792, 341] on span "Scores" at bounding box center [785, 335] width 48 height 32
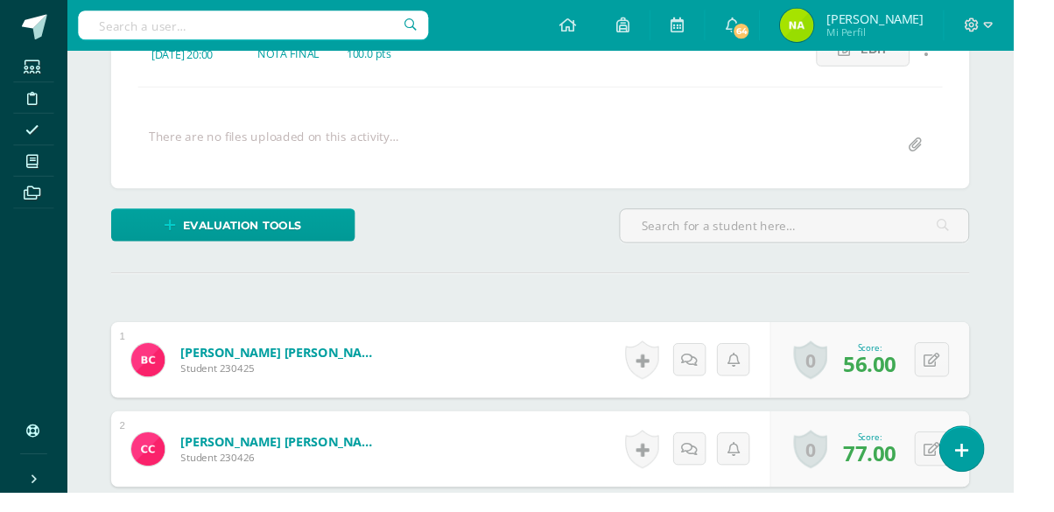
scroll to position [274, 0]
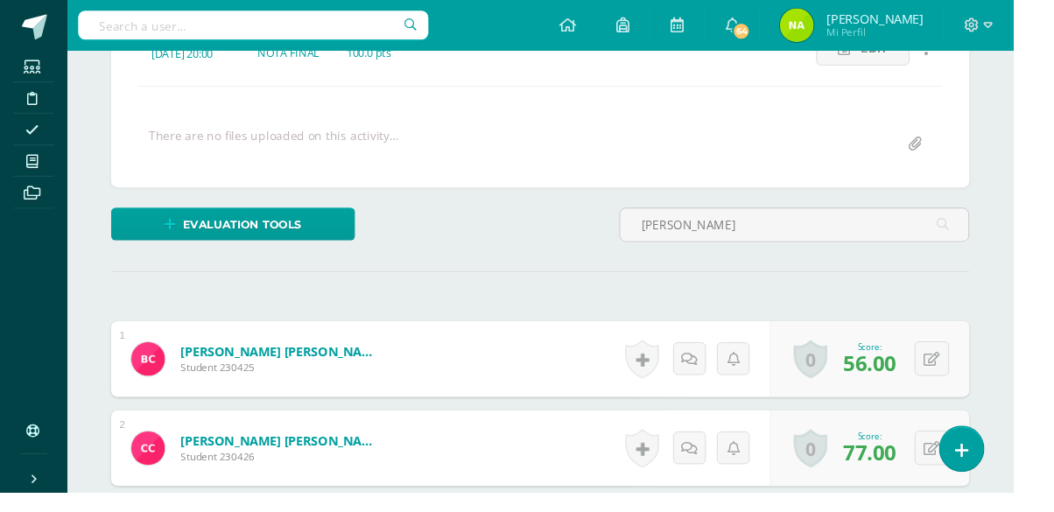
type input "ERICK"
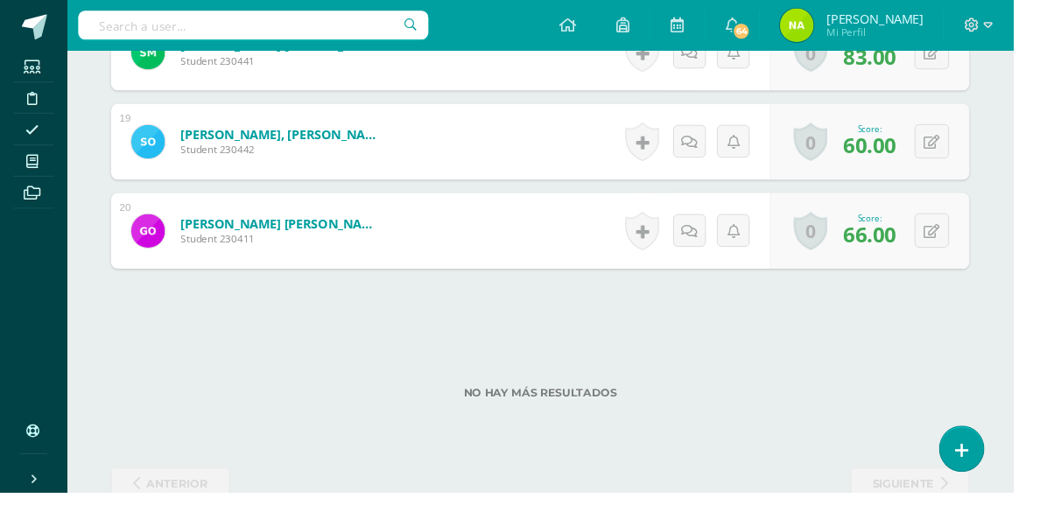
scroll to position [2288, 0]
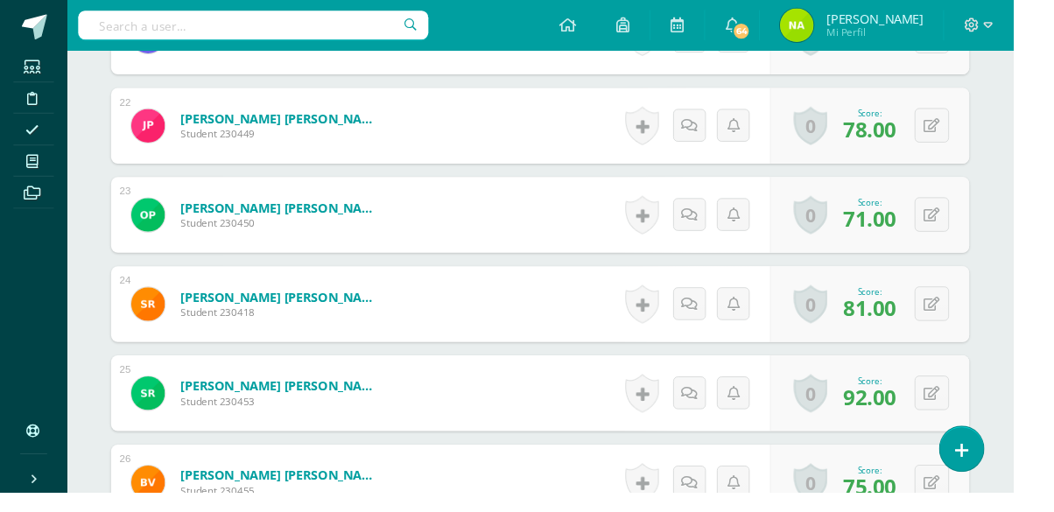
scroll to position [2469, 0]
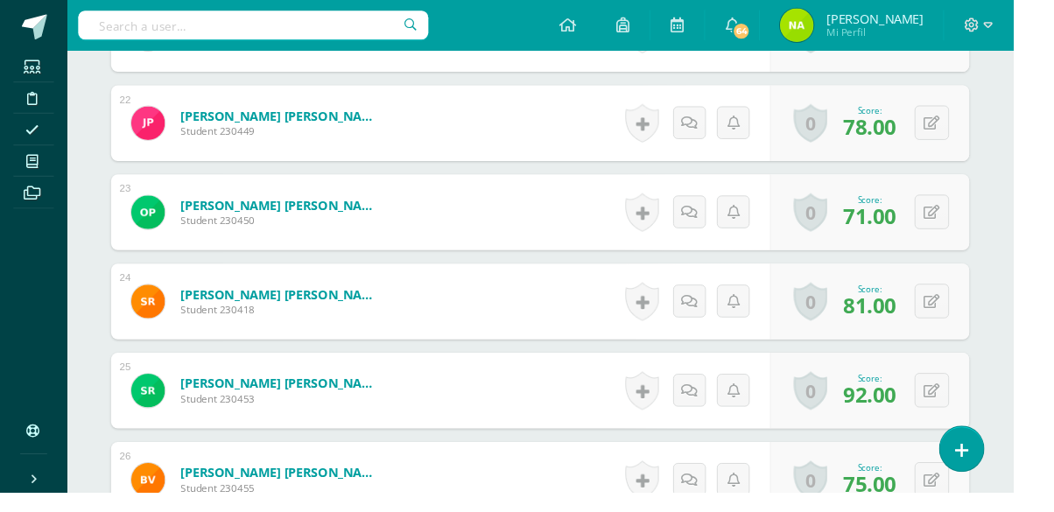
click at [36, 177] on span at bounding box center [33, 168] width 39 height 24
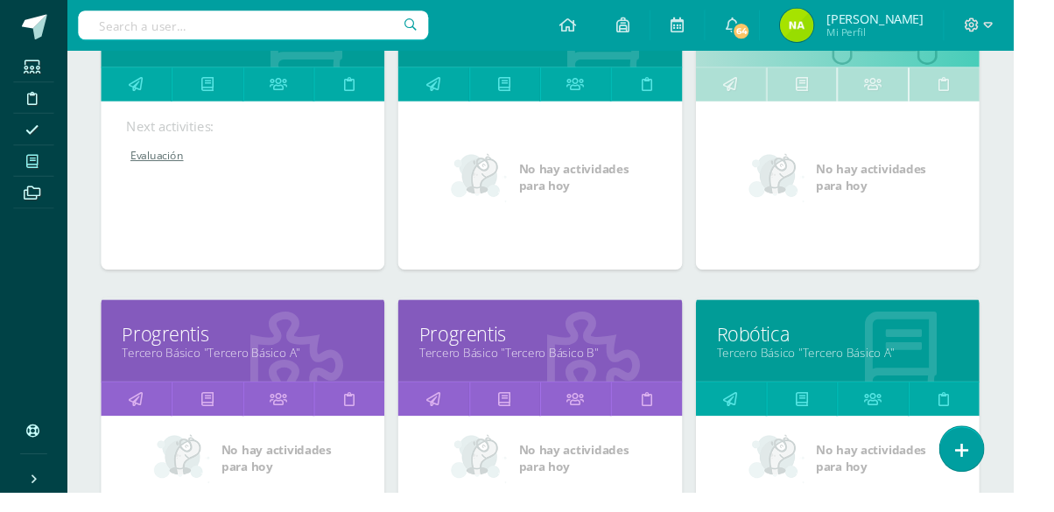
scroll to position [1012, 0]
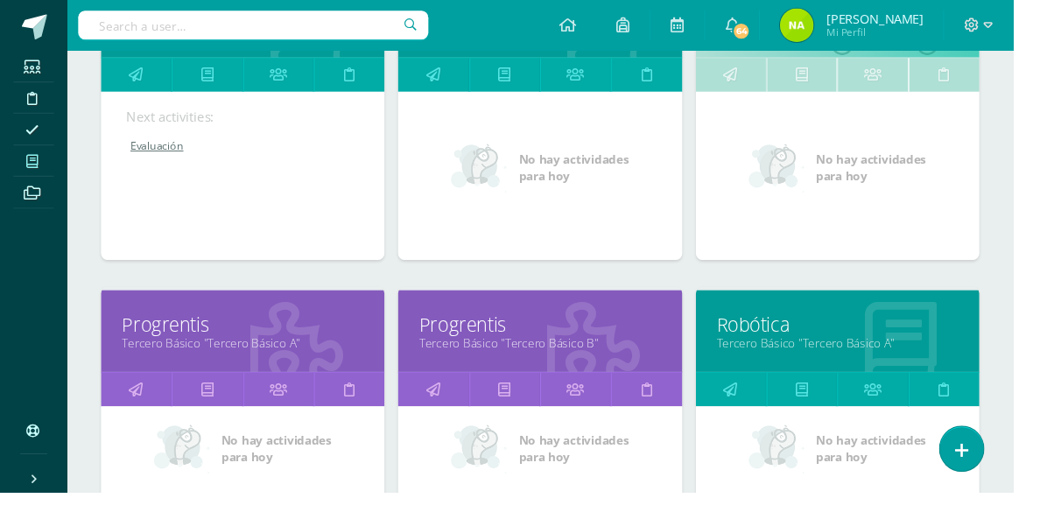
click at [337, 349] on link "Tercero Básico "Tercero Básico A"" at bounding box center [252, 356] width 251 height 17
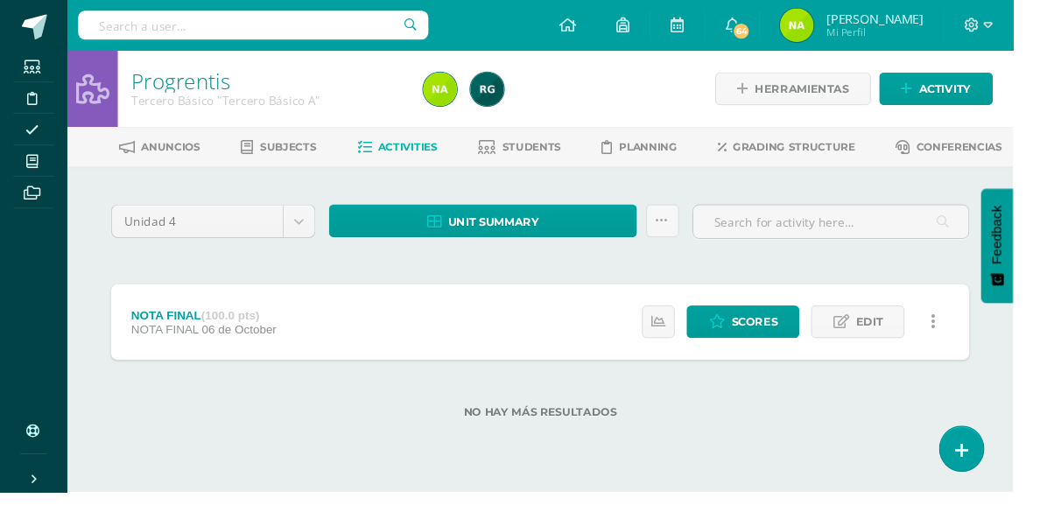
click at [862, 222] on input "text" at bounding box center [864, 231] width 286 height 34
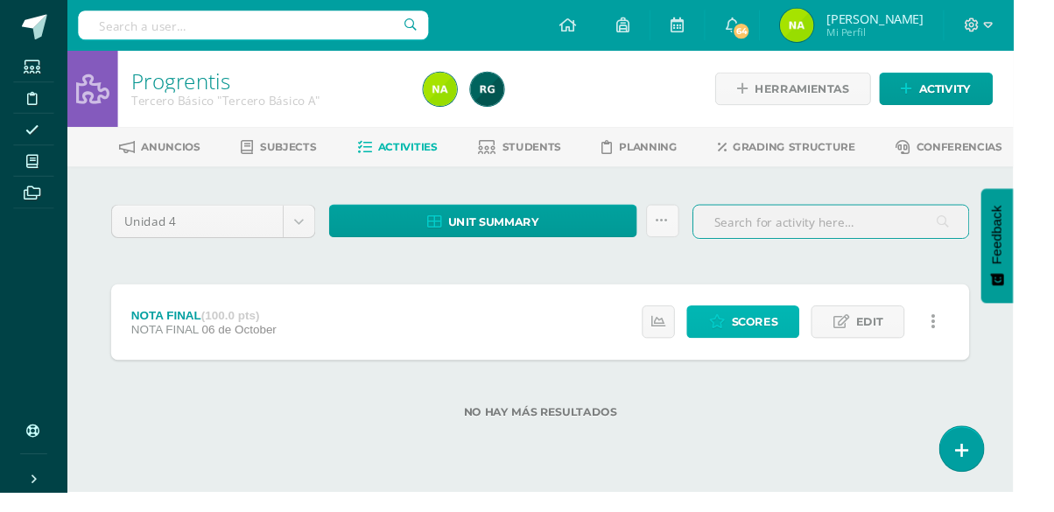
click at [790, 326] on span "Scores" at bounding box center [785, 335] width 48 height 32
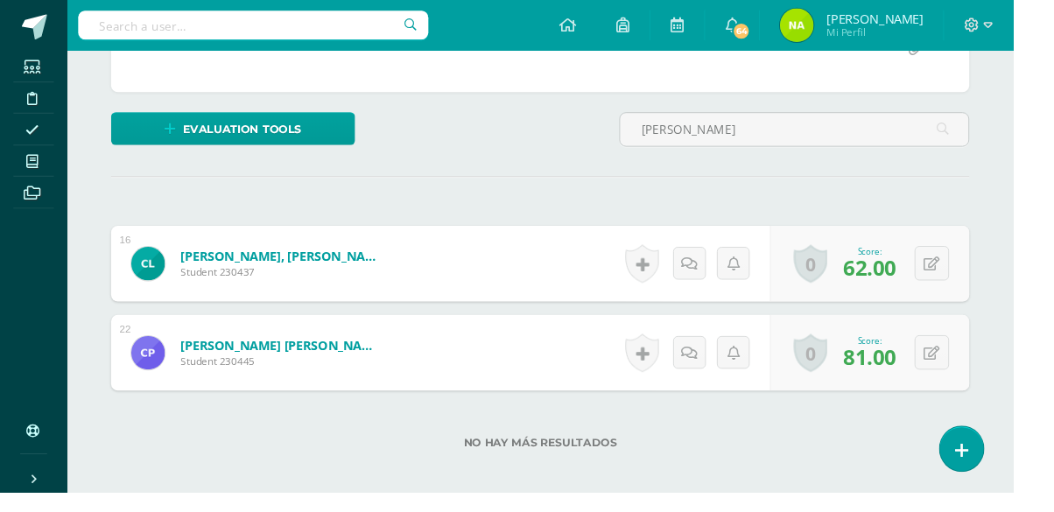
scroll to position [375, 0]
type input "CRIS"
click at [977, 278] on icon at bounding box center [969, 273] width 17 height 15
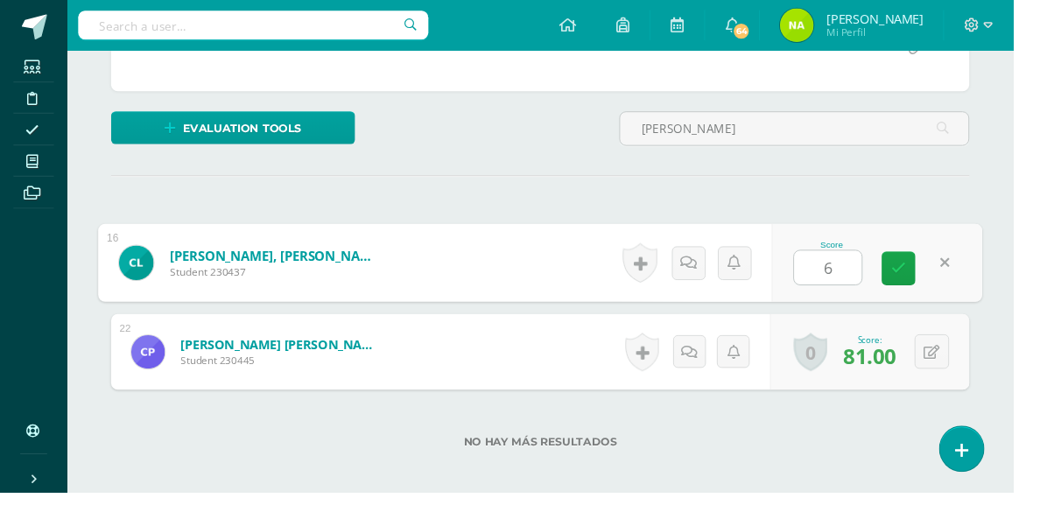
type input "63"
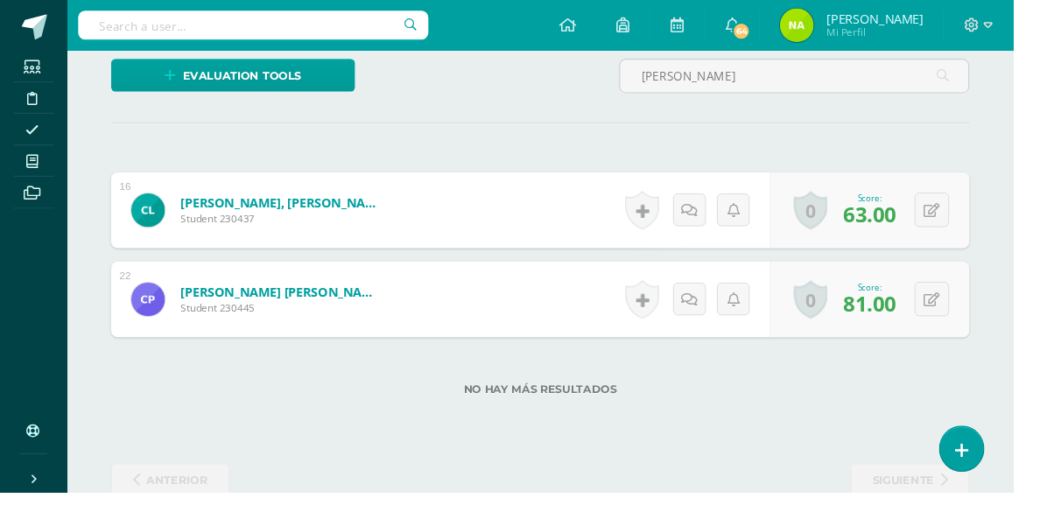
scroll to position [448, 0]
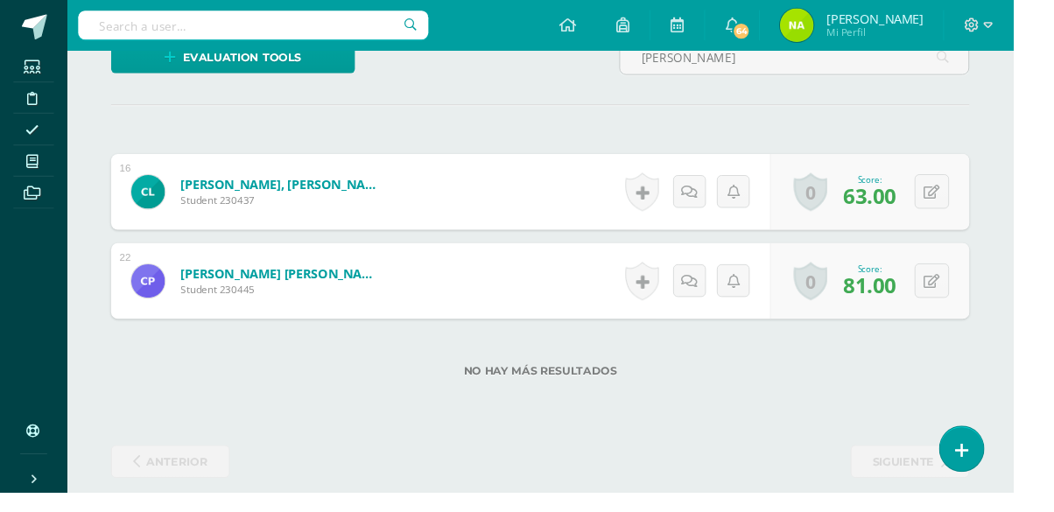
click at [41, 171] on span at bounding box center [33, 168] width 39 height 24
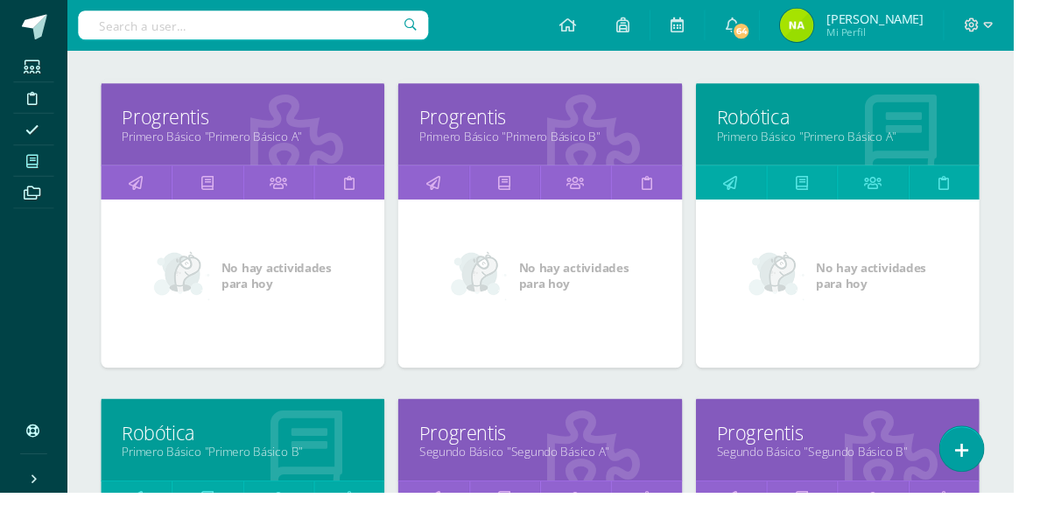
click at [888, 125] on link "Robótica" at bounding box center [871, 122] width 251 height 27
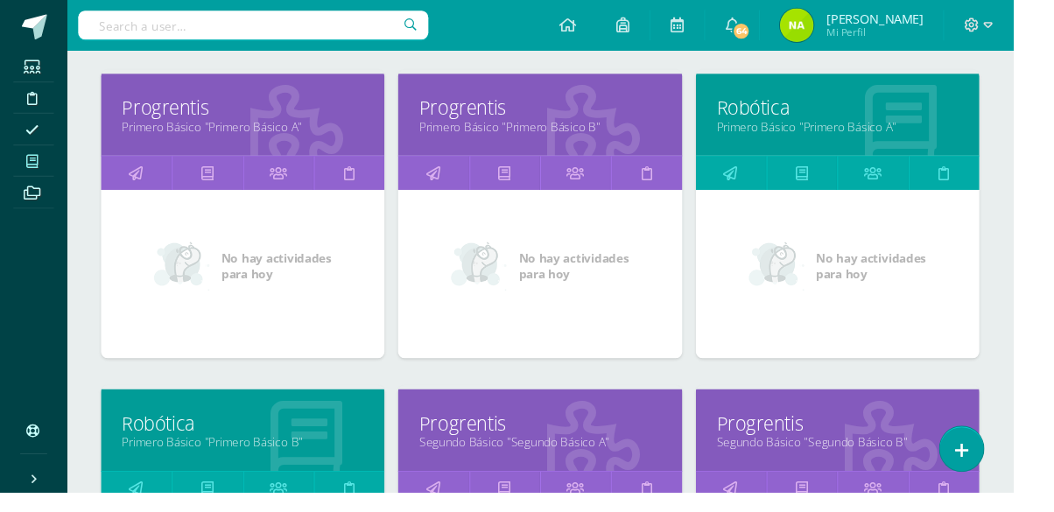
scroll to position [331, 0]
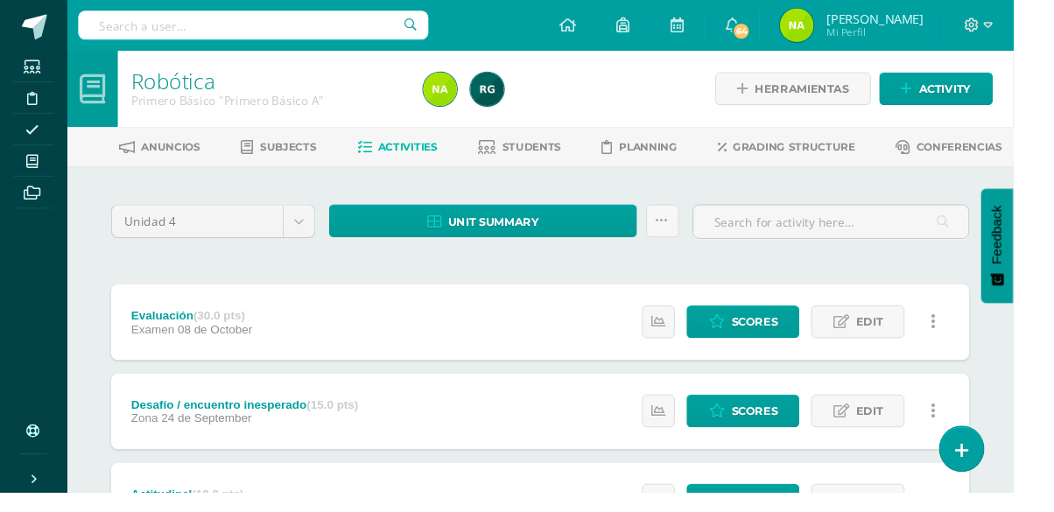
click at [551, 165] on link "Students" at bounding box center [540, 153] width 87 height 28
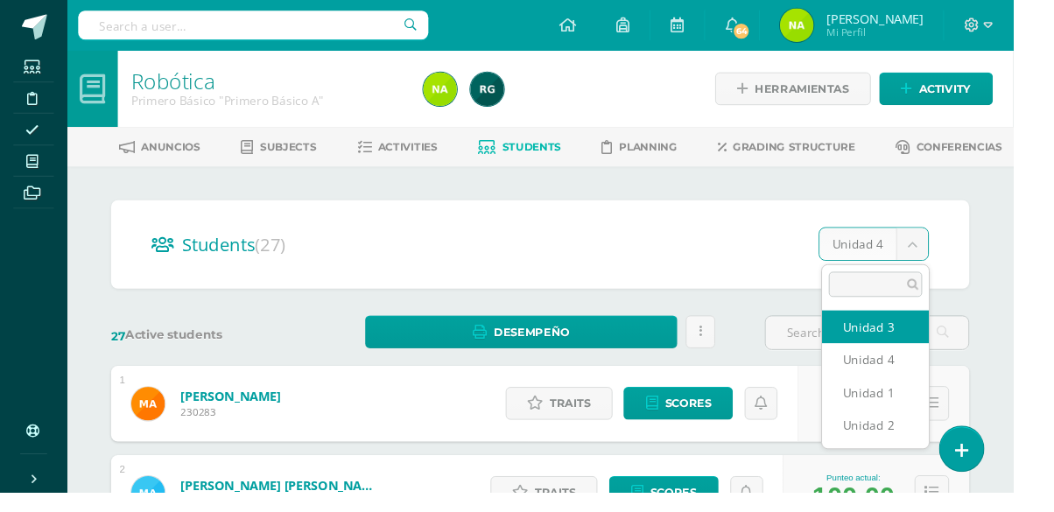
select select "/dashboard/teacher/section/1958/students/?unit=91146"
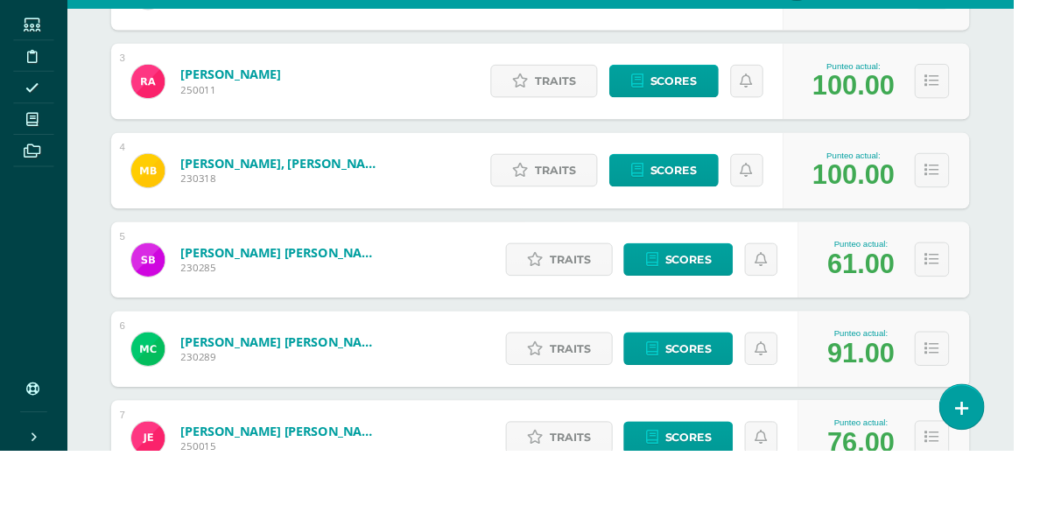
scroll to position [517, 0]
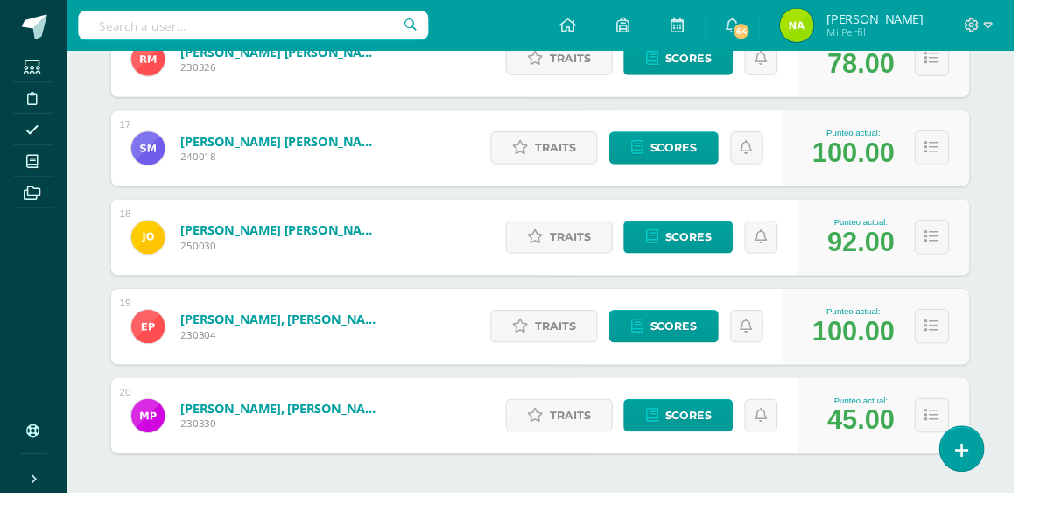
scroll to position [1799, 0]
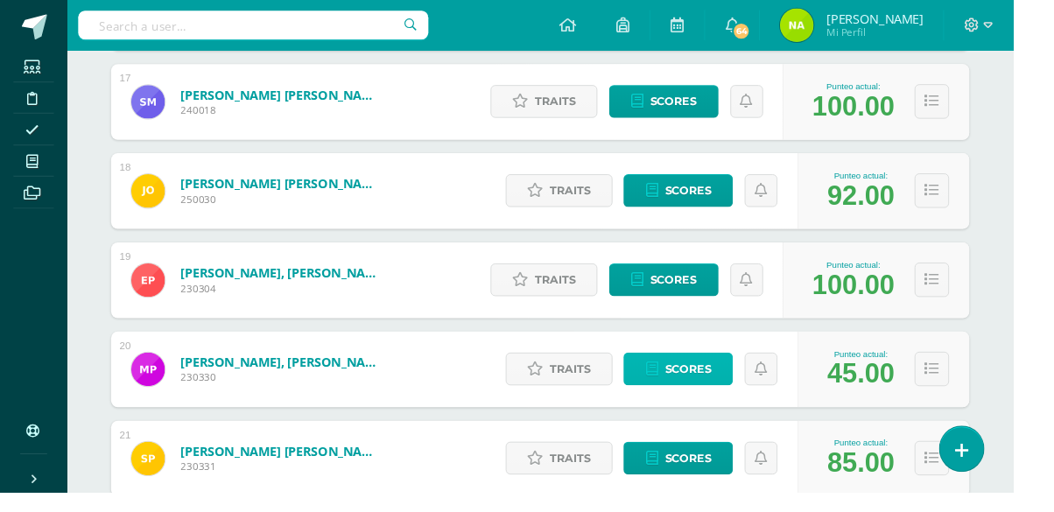
click at [709, 378] on span "Scores" at bounding box center [716, 384] width 48 height 32
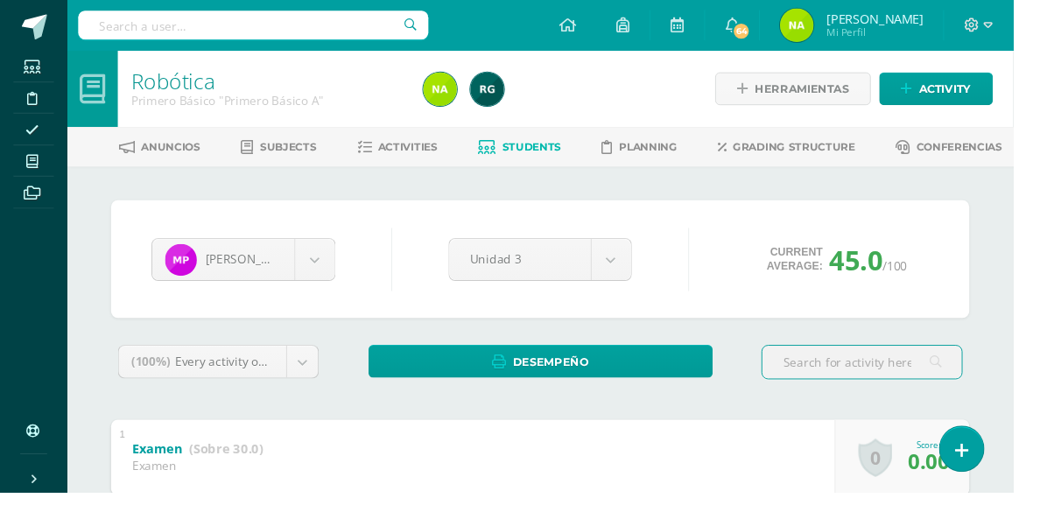
click at [25, 165] on span at bounding box center [33, 168] width 39 height 24
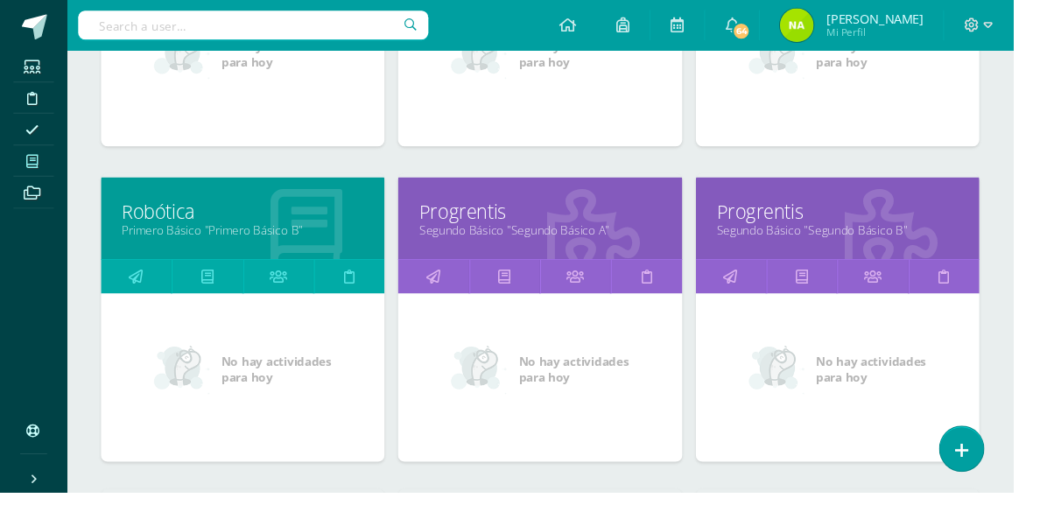
click at [859, 229] on link "Progrentis" at bounding box center [871, 220] width 251 height 27
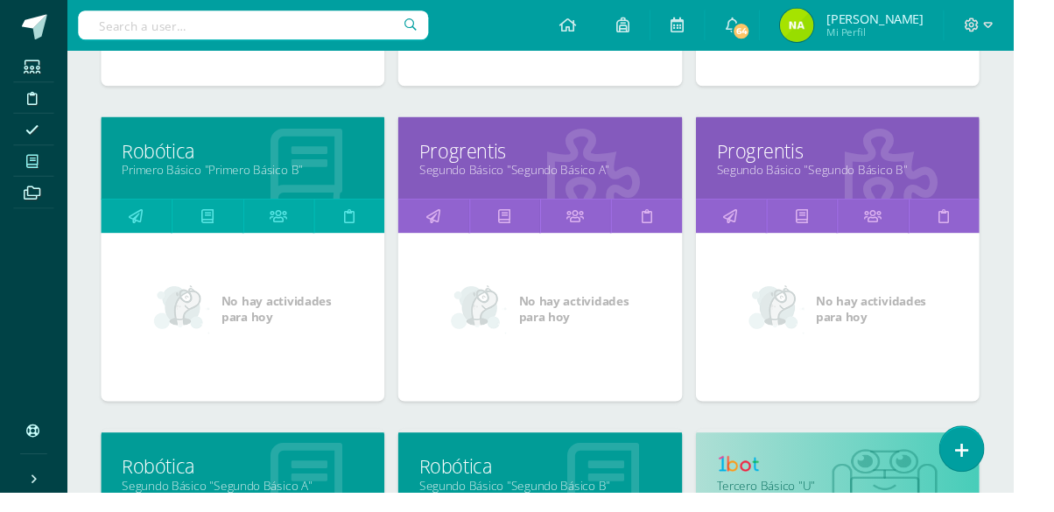
scroll to position [560, 0]
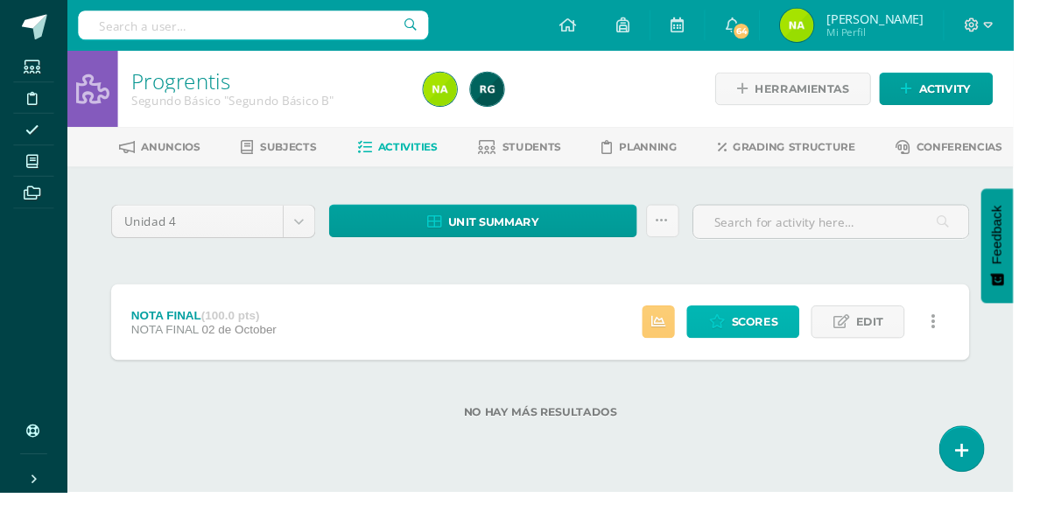
click at [791, 343] on span "Scores" at bounding box center [785, 335] width 48 height 32
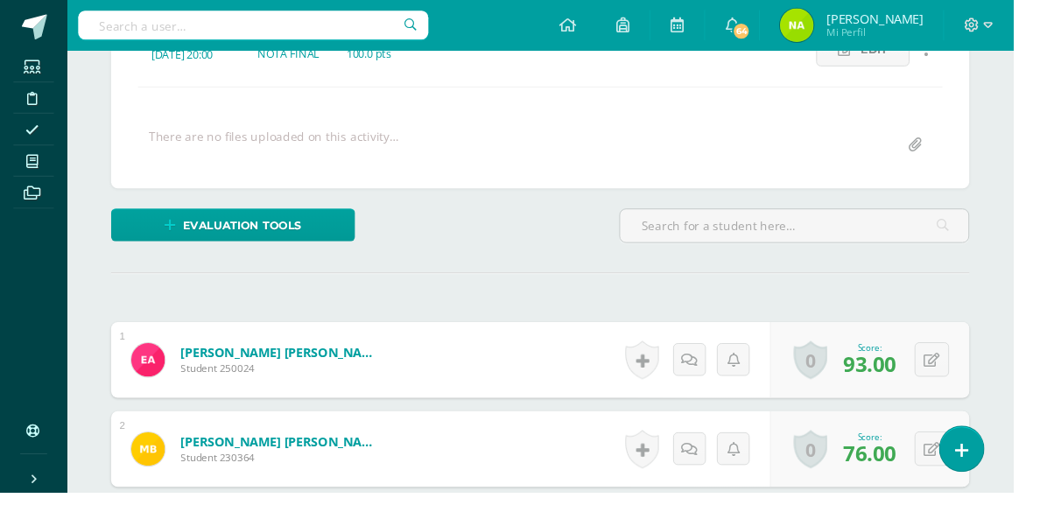
scroll to position [247, 0]
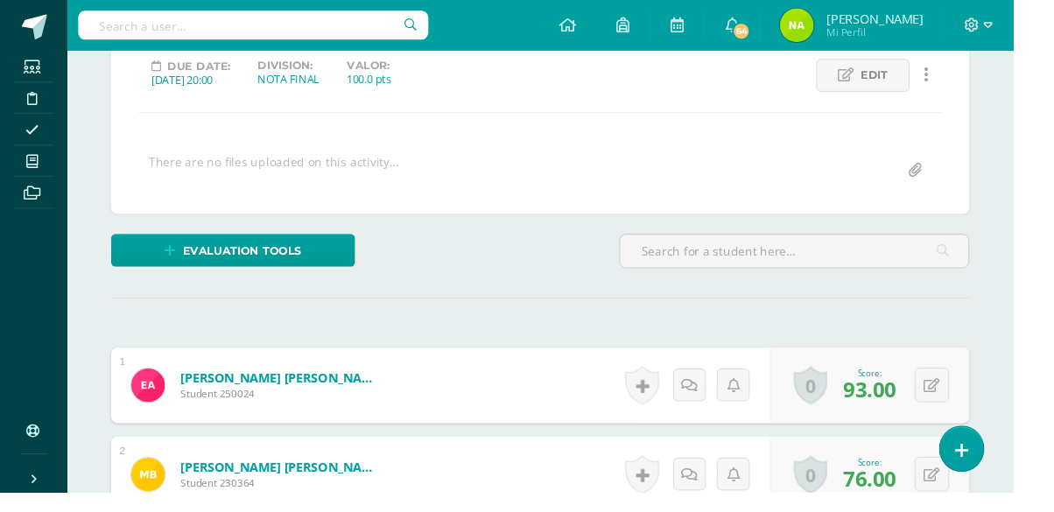
click at [692, 264] on input "text" at bounding box center [826, 261] width 362 height 34
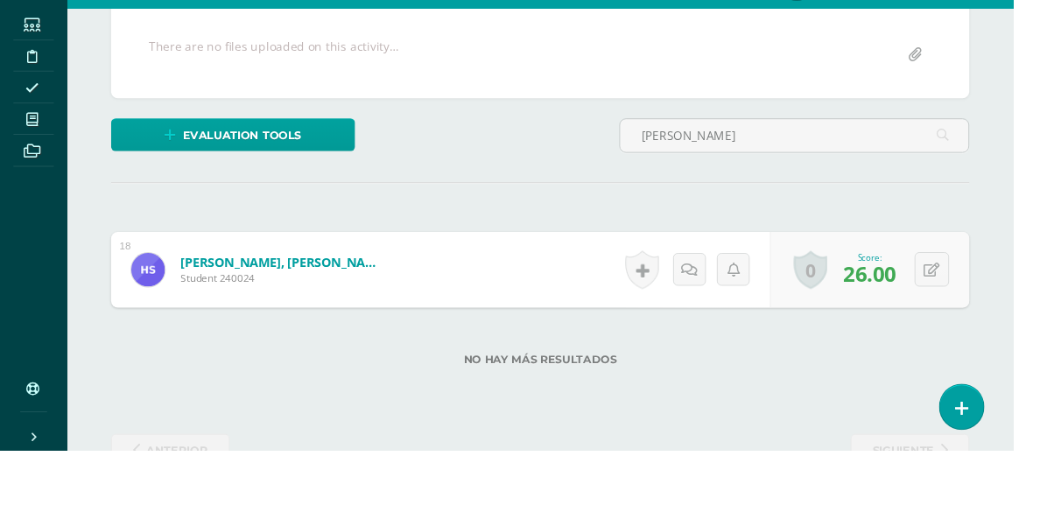
scroll to position [355, 0]
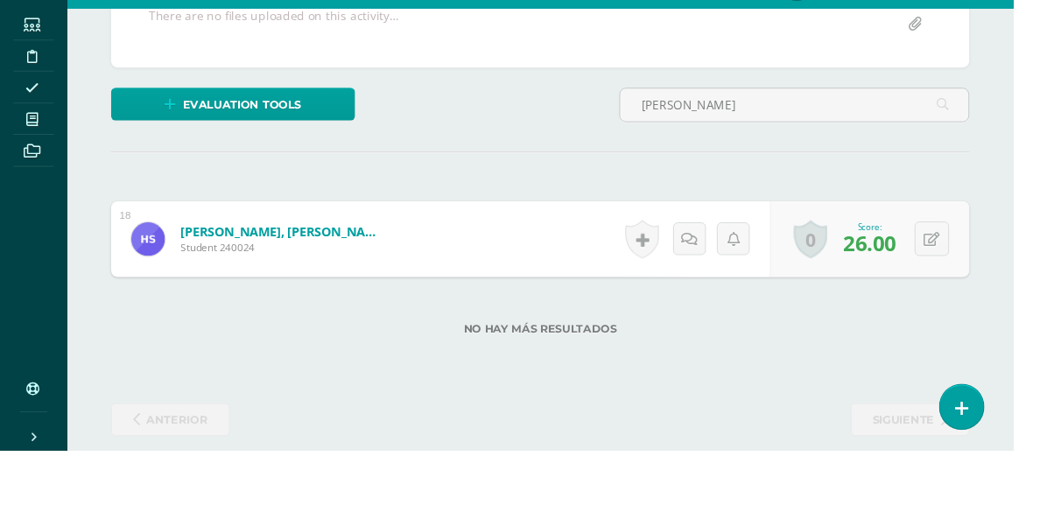
type input "HUGO"
click at [974, 294] on icon at bounding box center [969, 292] width 17 height 15
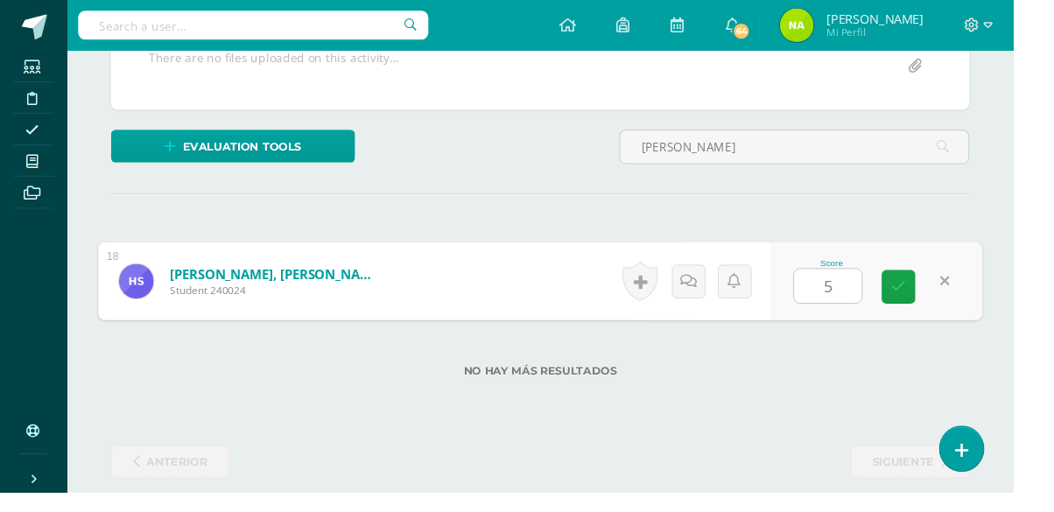
type input "54"
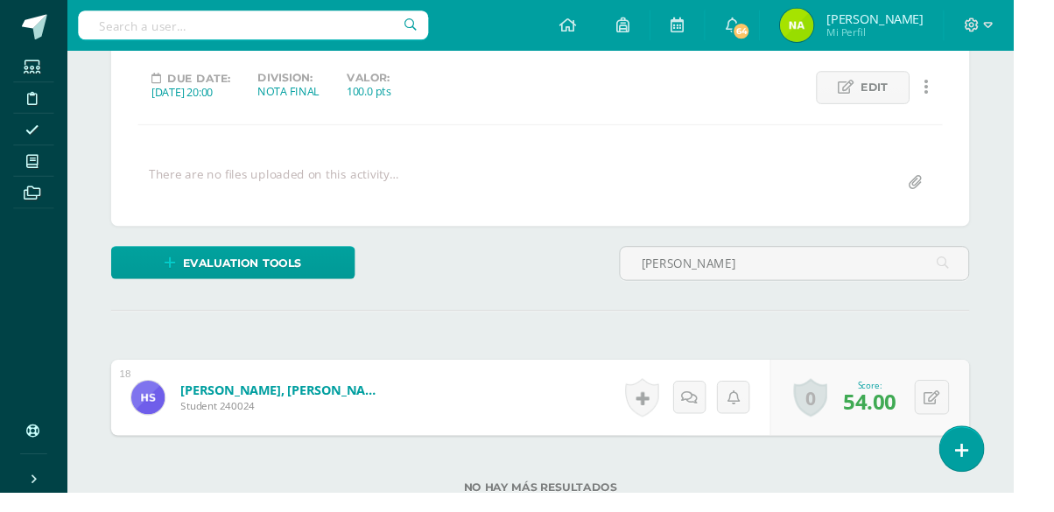
scroll to position [235, 0]
click at [25, 172] on span at bounding box center [33, 168] width 39 height 24
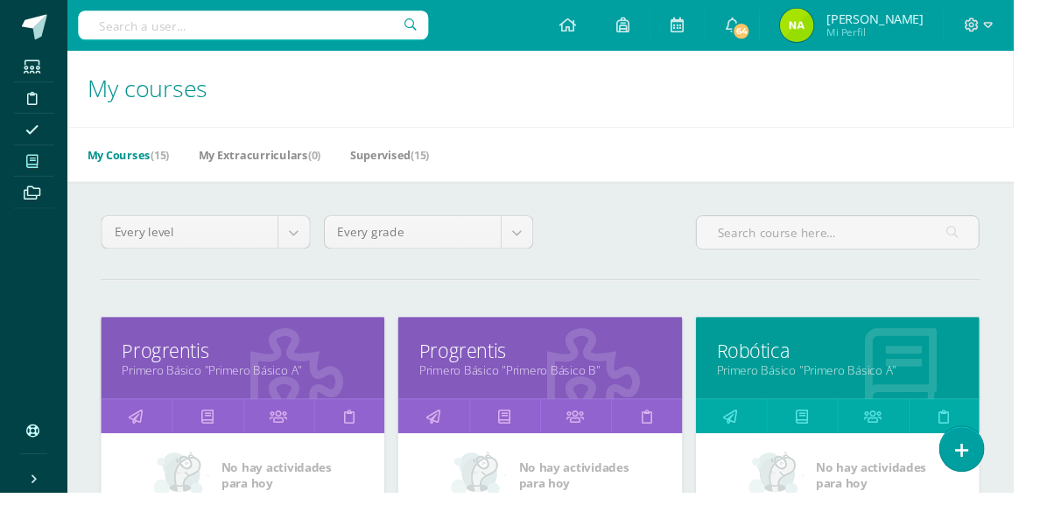
click at [540, 357] on link "Progrentis" at bounding box center [561, 365] width 251 height 27
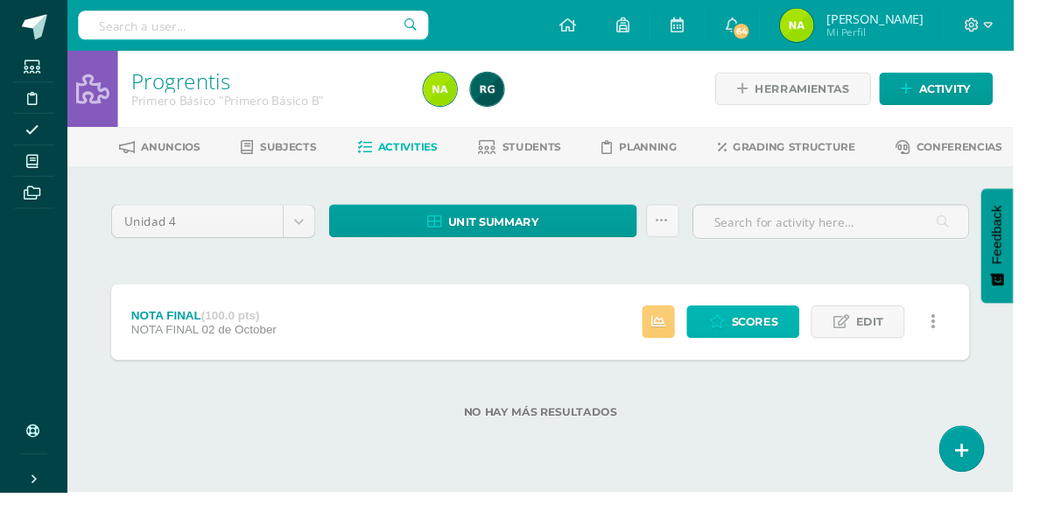
click at [798, 334] on span "Scores" at bounding box center [785, 335] width 48 height 32
click at [32, 164] on icon at bounding box center [33, 168] width 12 height 14
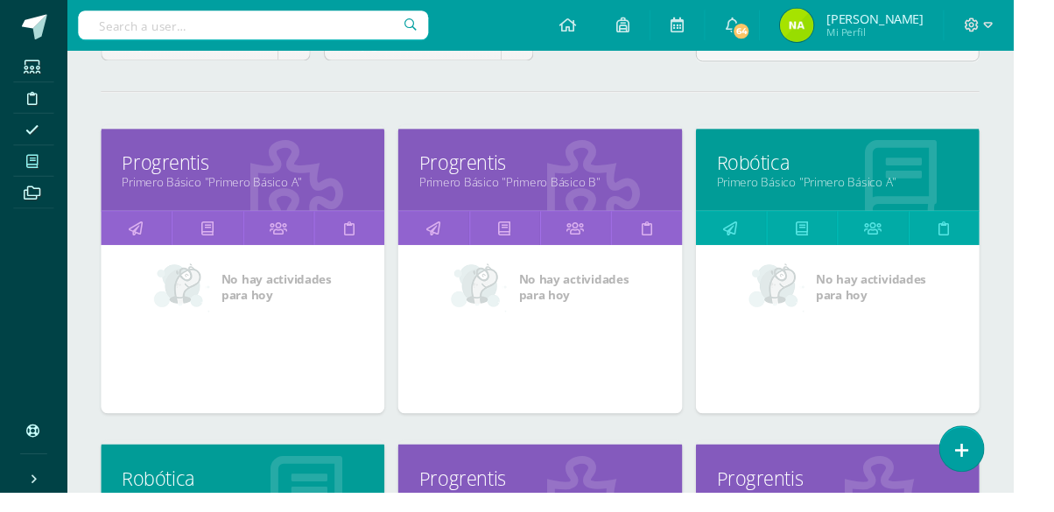
scroll to position [270, 0]
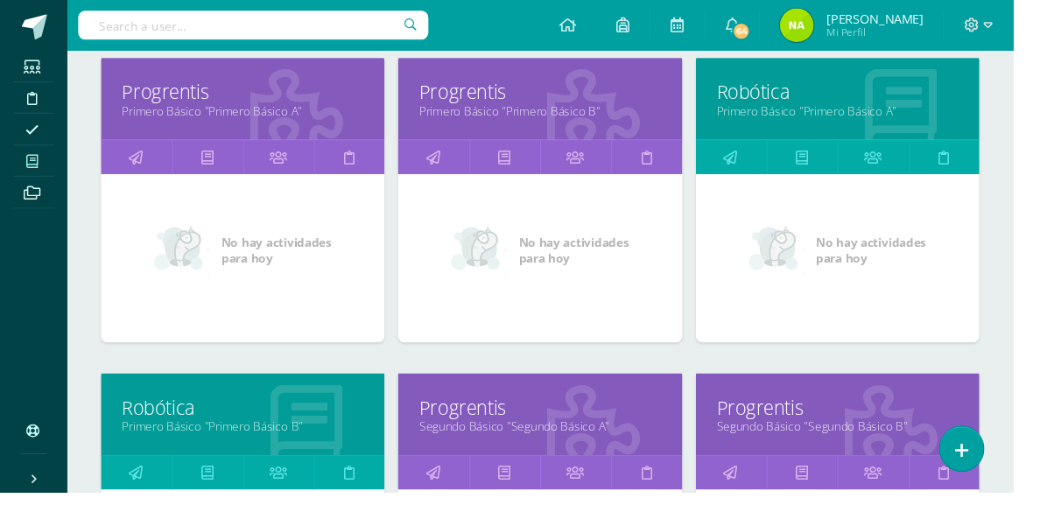
click at [348, 435] on link "Primero Básico "Primero Básico B"" at bounding box center [252, 443] width 251 height 17
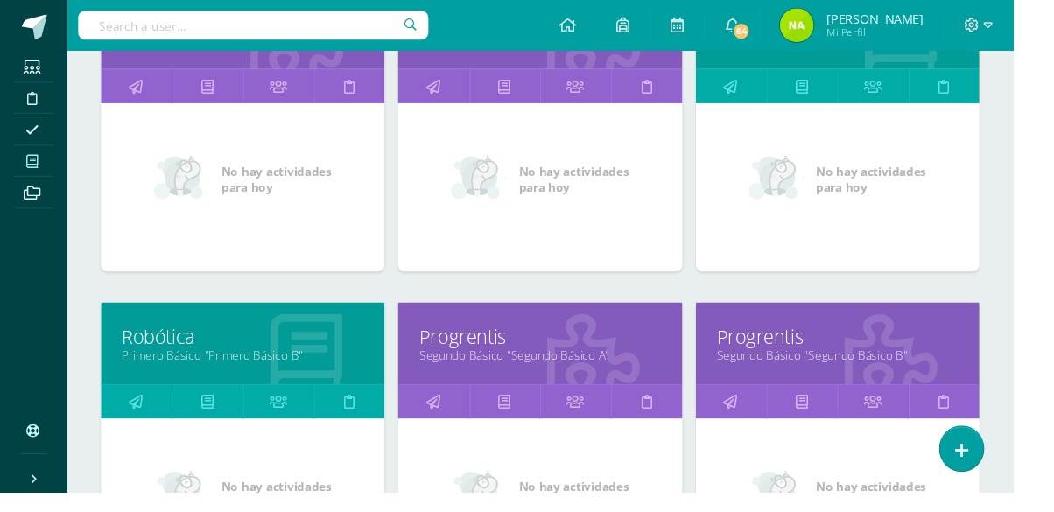
scroll to position [357, 0]
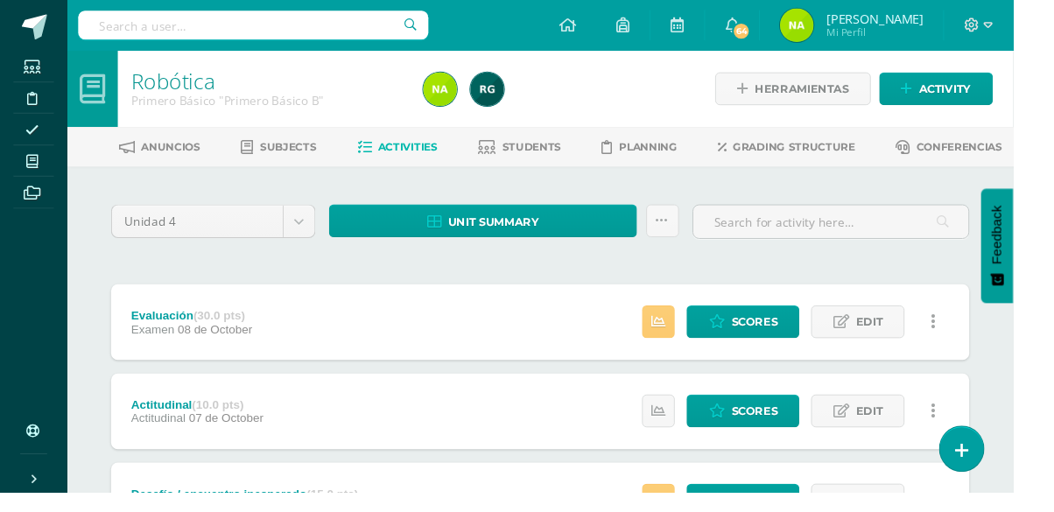
click at [569, 145] on link "Students" at bounding box center [540, 153] width 87 height 28
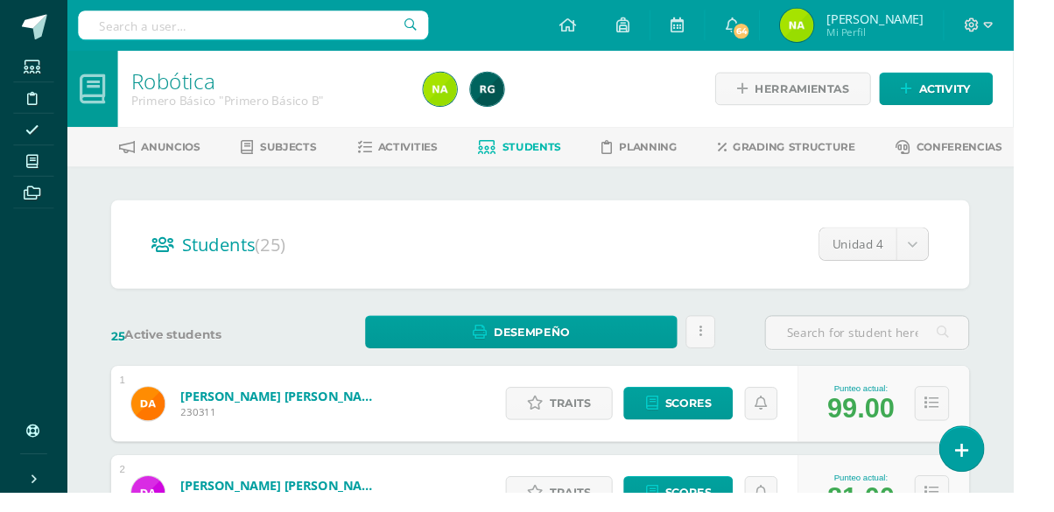
click at [876, 358] on input "text" at bounding box center [902, 346] width 211 height 34
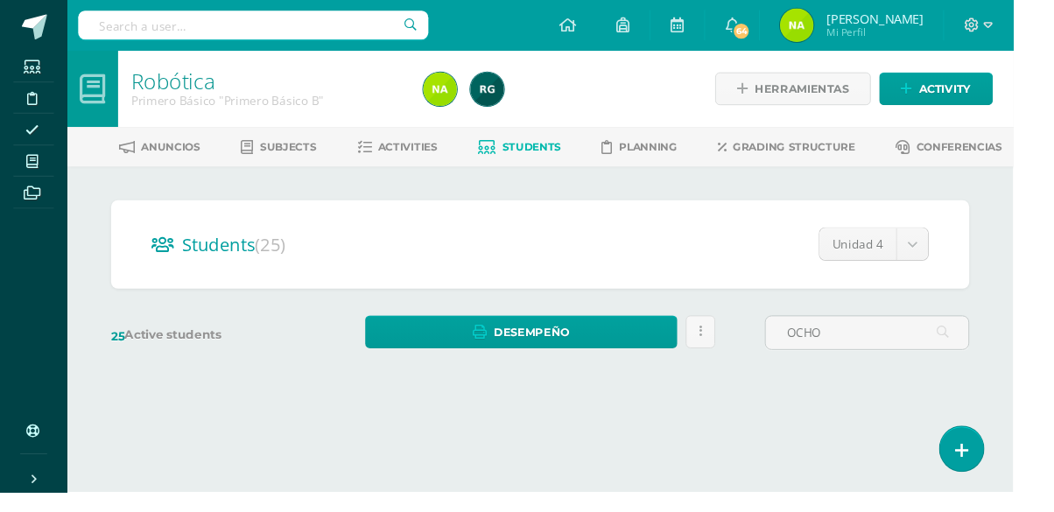
type input "OCHO"
click at [714, 414] on div at bounding box center [562, 418] width 893 height 75
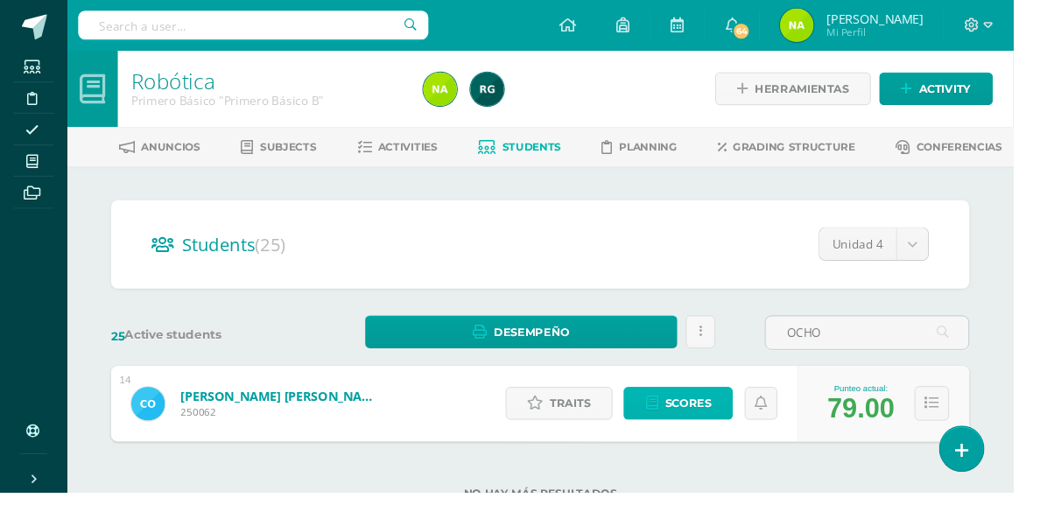
click at [731, 431] on span "Scores" at bounding box center [716, 420] width 48 height 32
click at [721, 413] on span "Scores" at bounding box center [716, 420] width 48 height 32
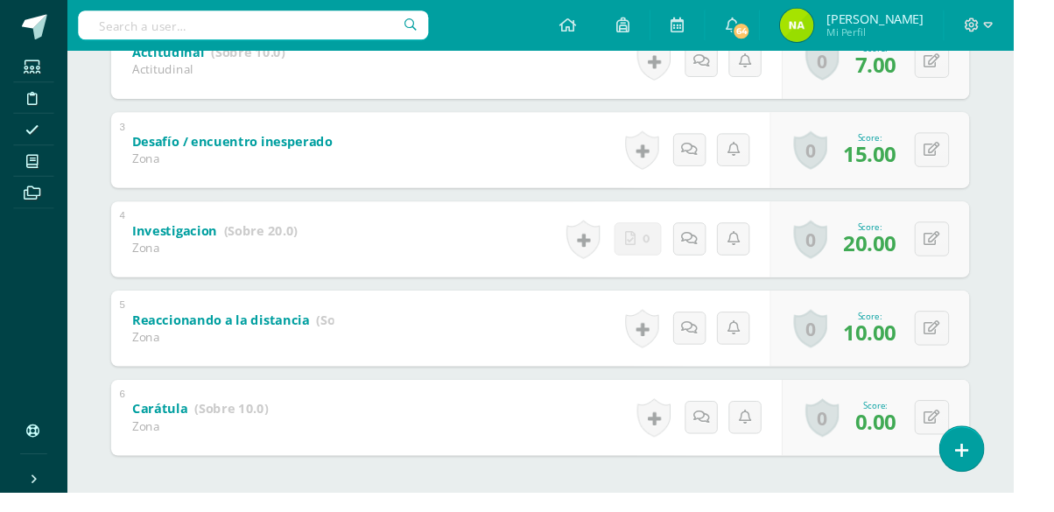
scroll to position [508, 0]
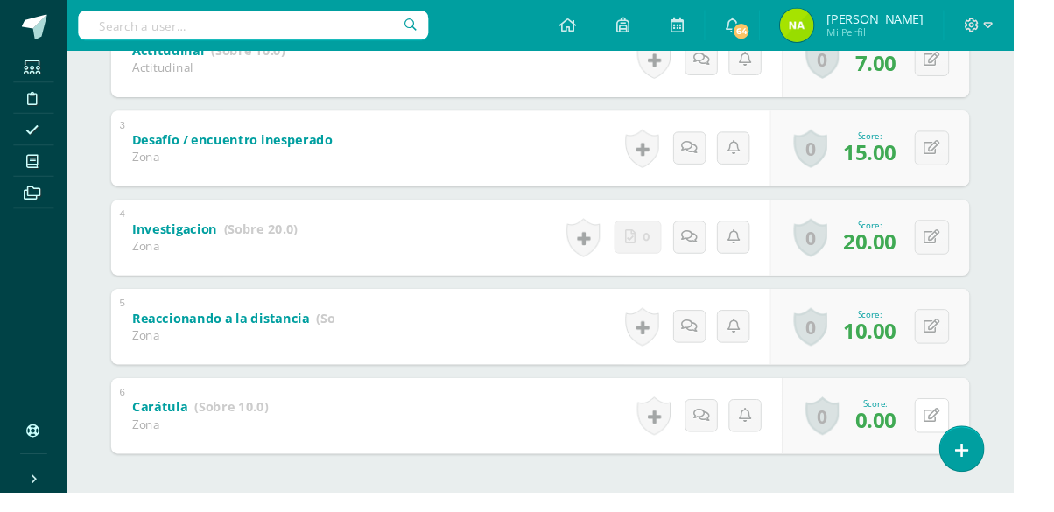
click at [969, 446] on button at bounding box center [970, 432] width 36 height 36
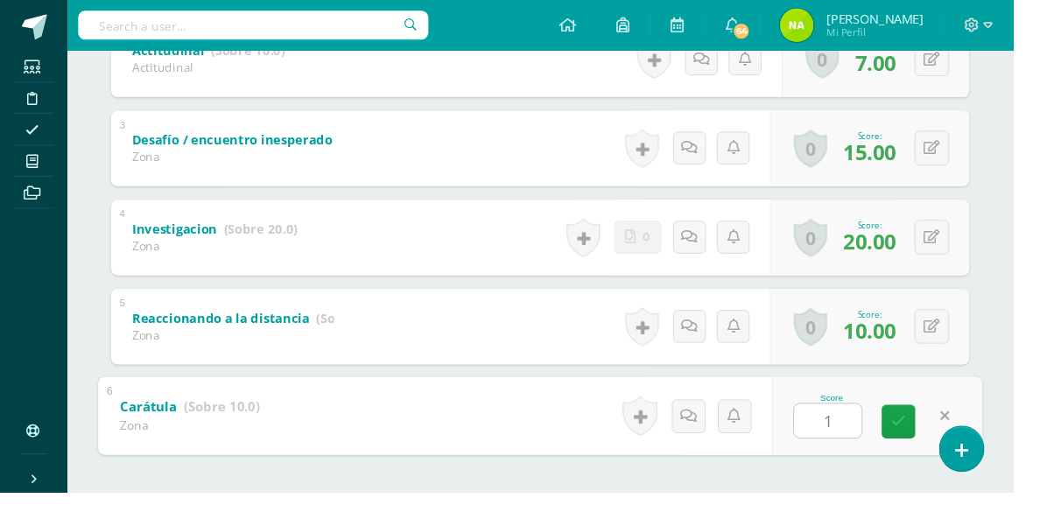
type input "10"
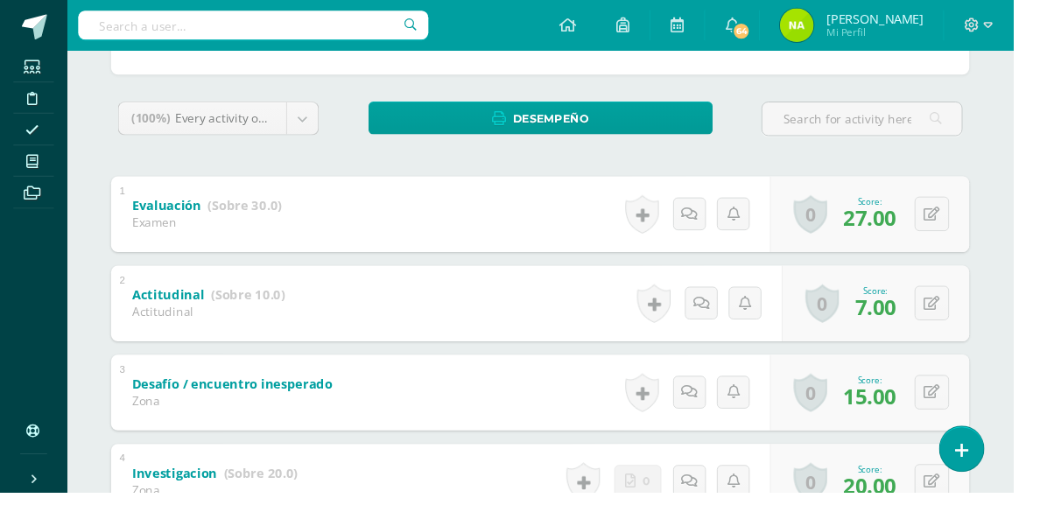
scroll to position [0, 0]
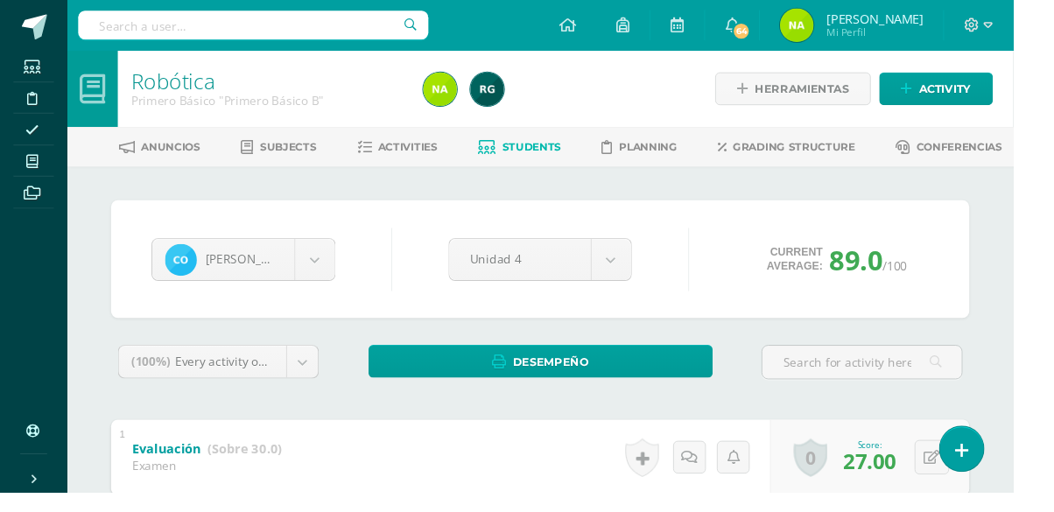
click at [38, 177] on span at bounding box center [33, 168] width 39 height 24
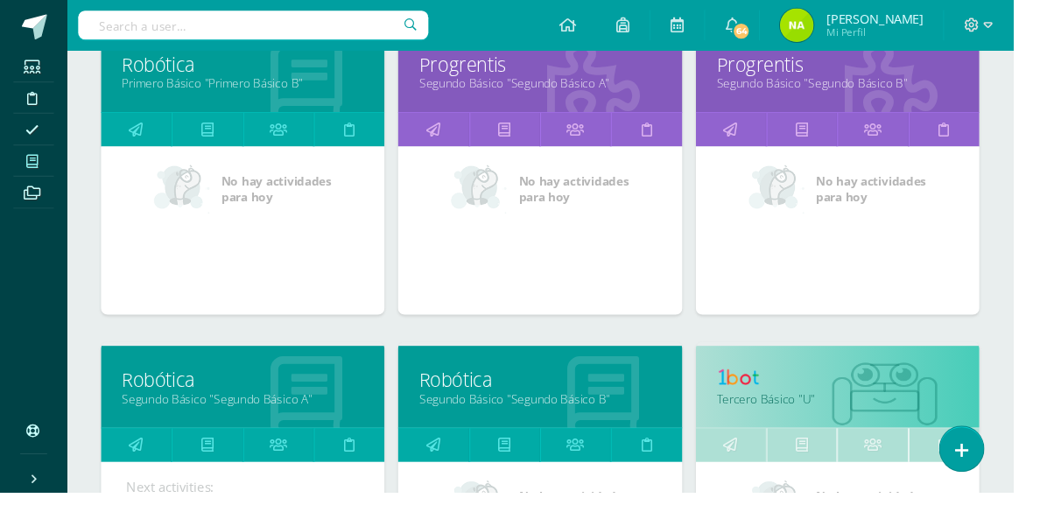
scroll to position [800, 0]
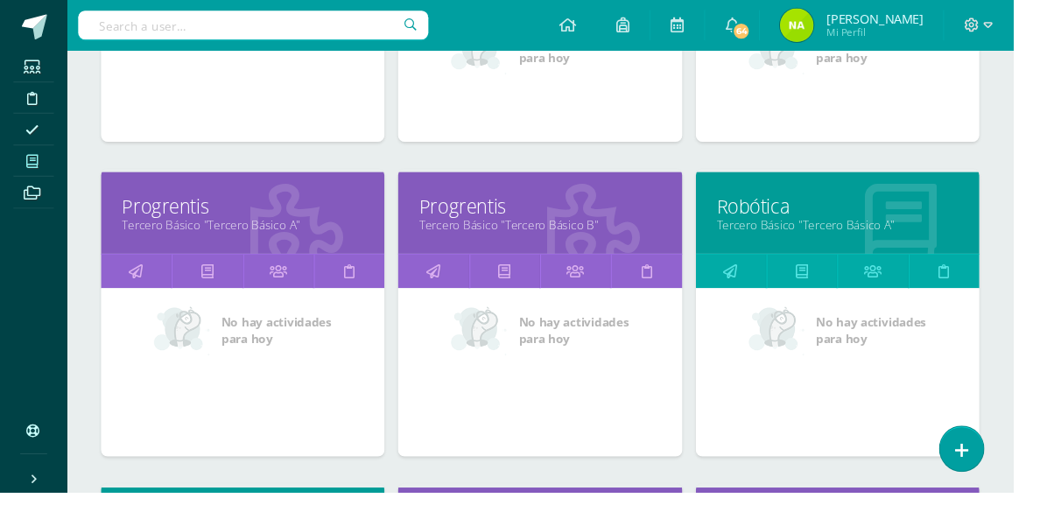
click at [165, 229] on link "Tercero Básico "Tercero Básico A"" at bounding box center [252, 234] width 251 height 17
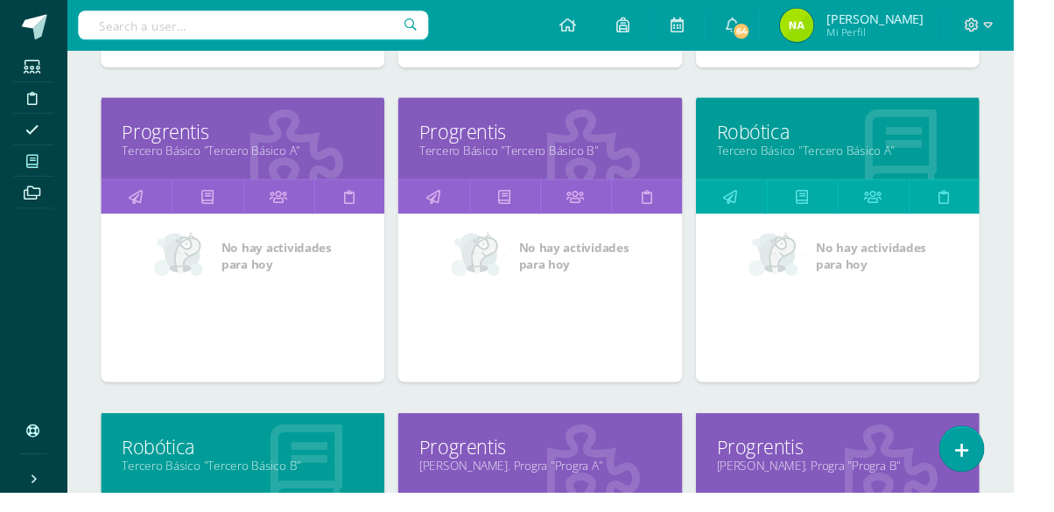
scroll to position [1222, 0]
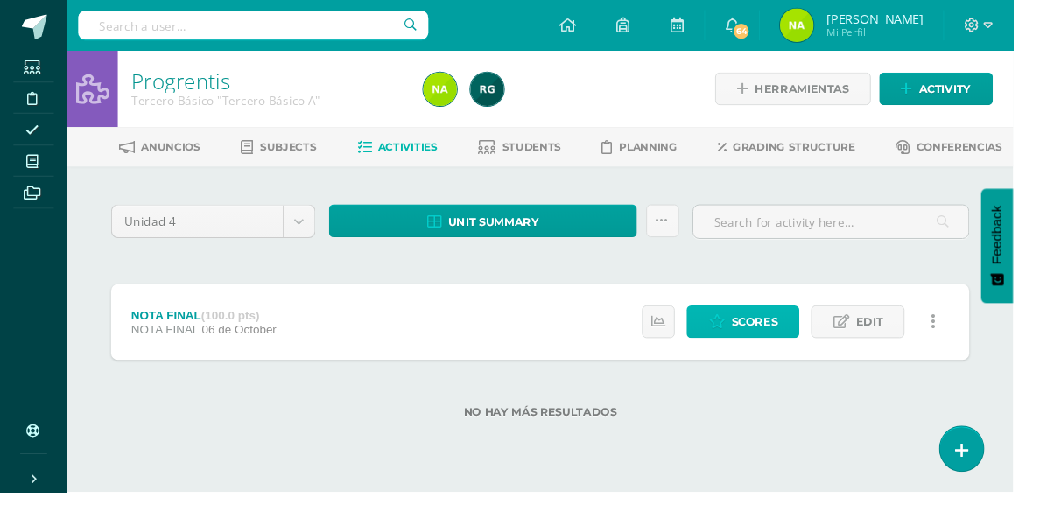
click at [790, 327] on span "Scores" at bounding box center [785, 335] width 48 height 32
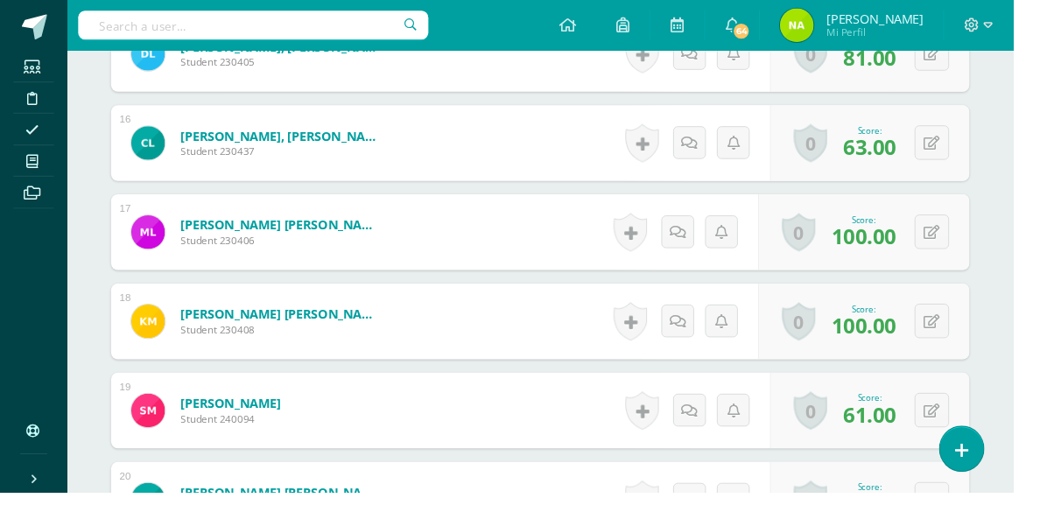
scroll to position [1887, 0]
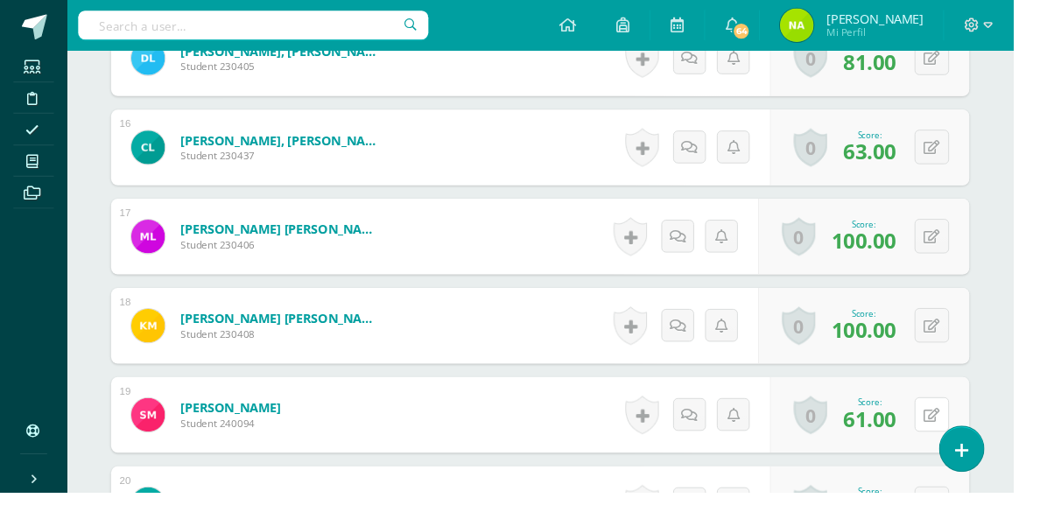
click at [971, 437] on icon at bounding box center [969, 432] width 17 height 15
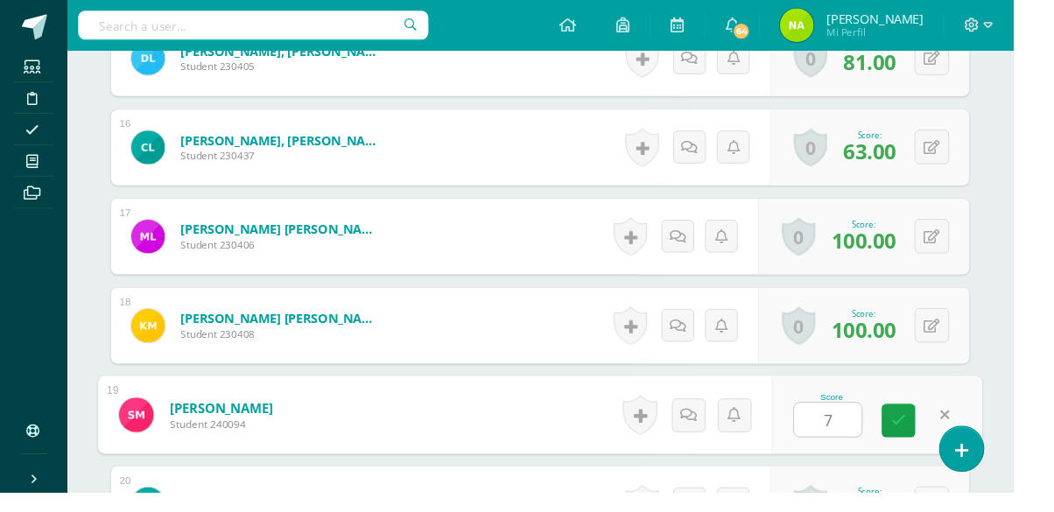
type input "70"
click at [934, 445] on link at bounding box center [935, 437] width 35 height 35
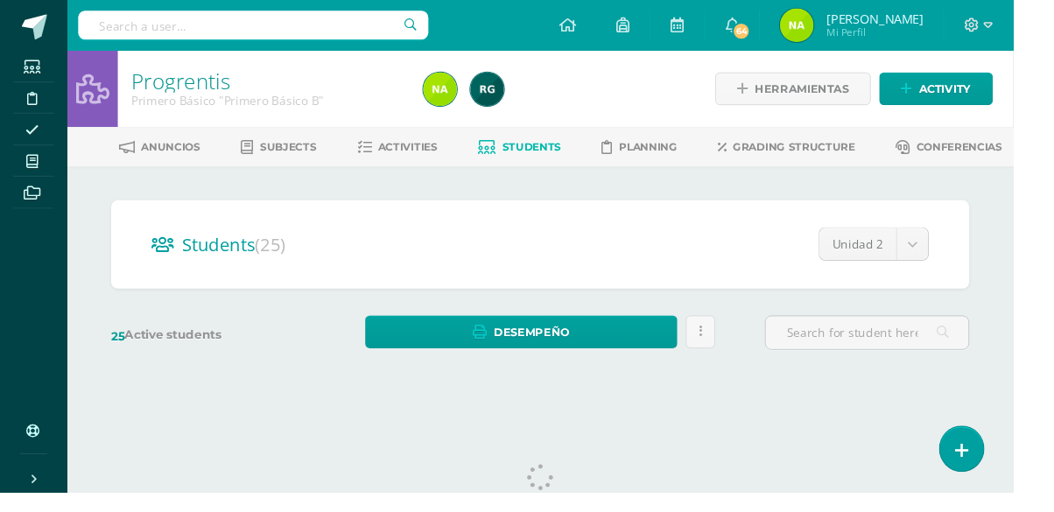
click at [38, 172] on icon at bounding box center [33, 168] width 12 height 14
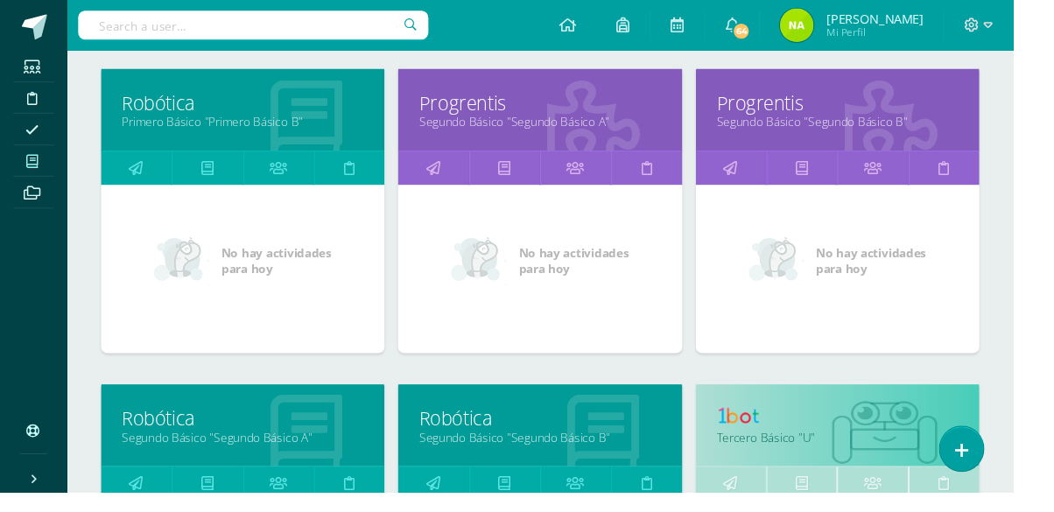
scroll to position [588, 0]
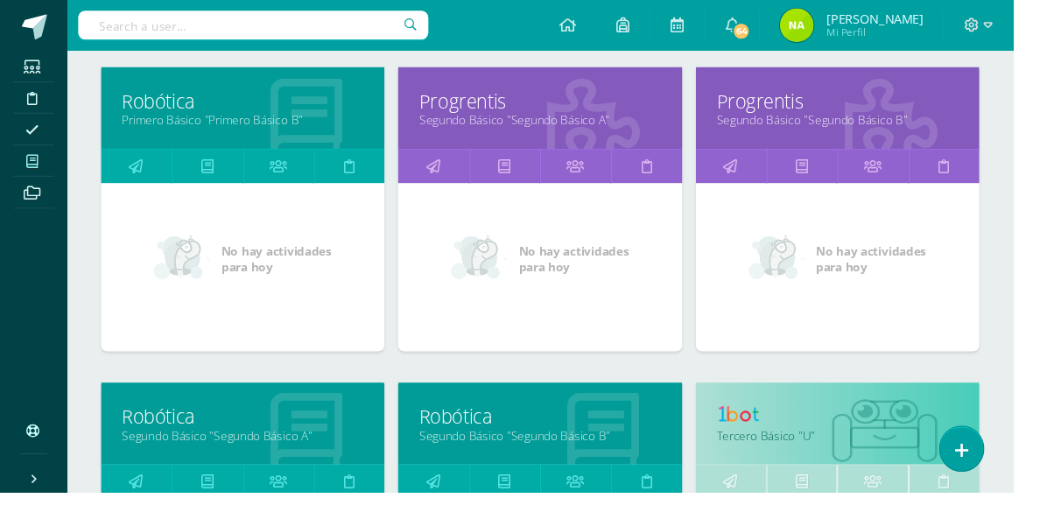
click at [964, 123] on link "Segundo Básico "Segundo Básico B"" at bounding box center [871, 124] width 251 height 17
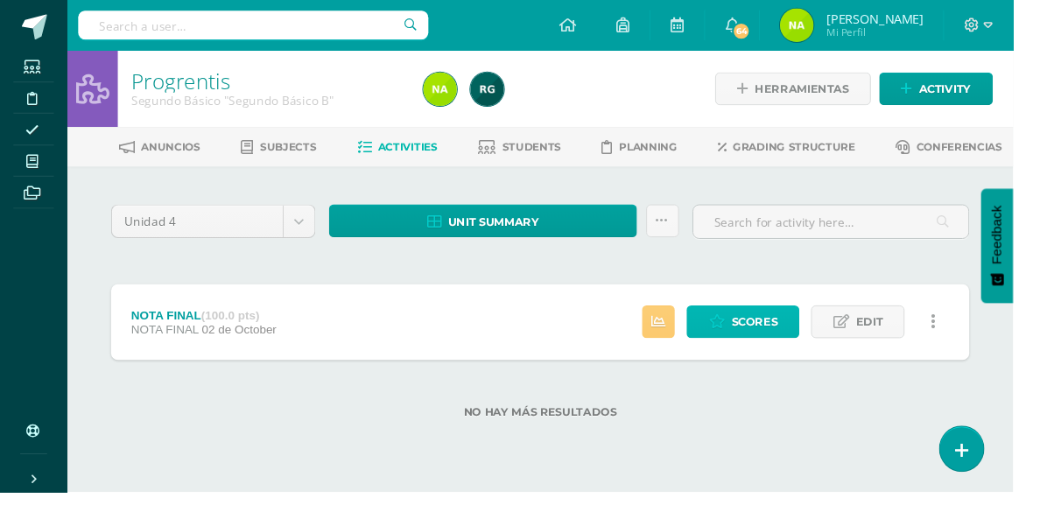
click at [794, 348] on span "Scores" at bounding box center [785, 335] width 48 height 32
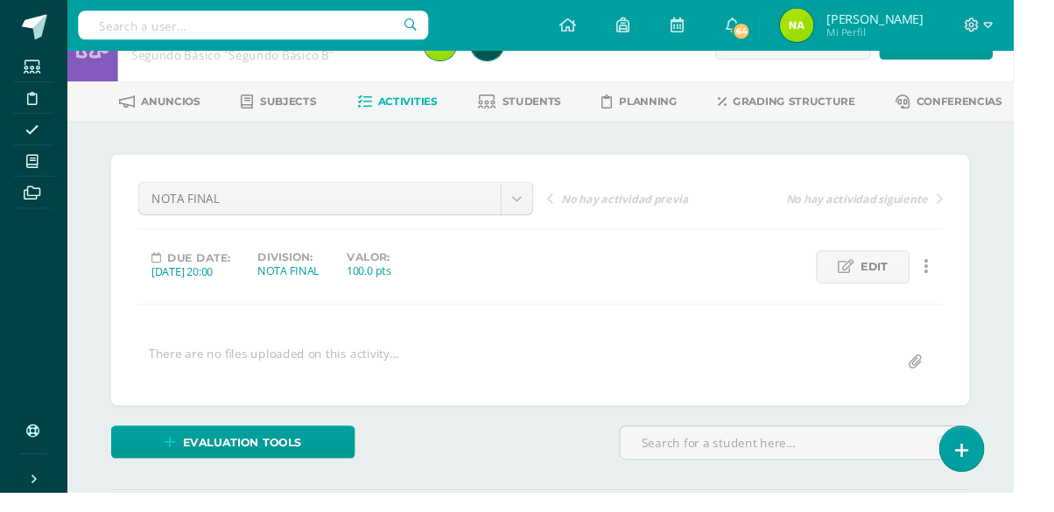
scroll to position [48, 0]
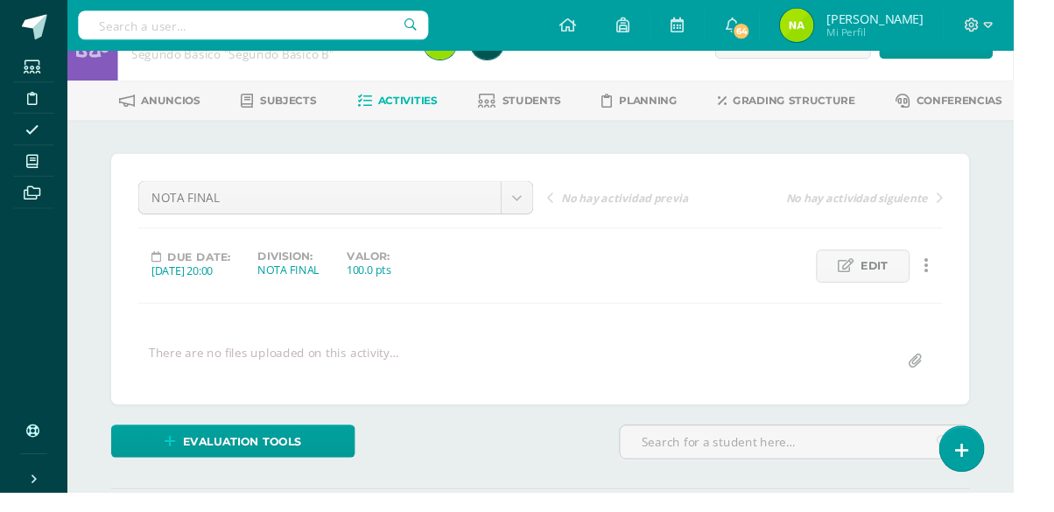
click at [565, 109] on span "Students" at bounding box center [553, 104] width 61 height 13
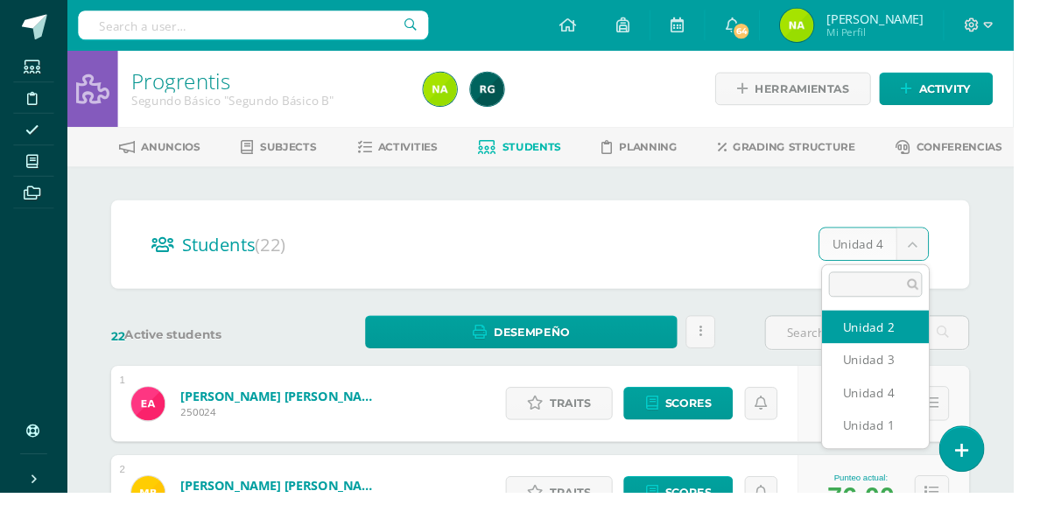
select select "/dashboard/teacher/section/1998/students/?unit=91425"
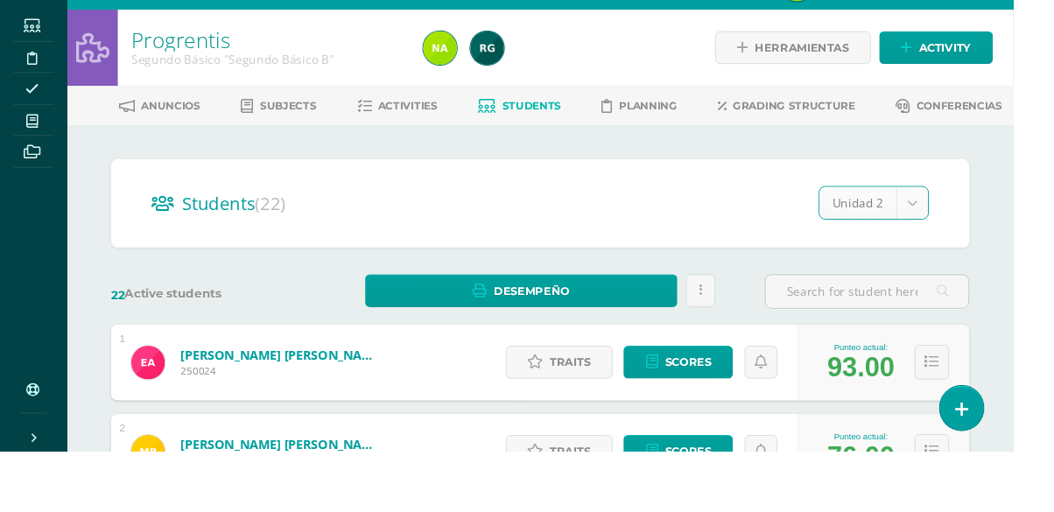
scroll to position [21, 0]
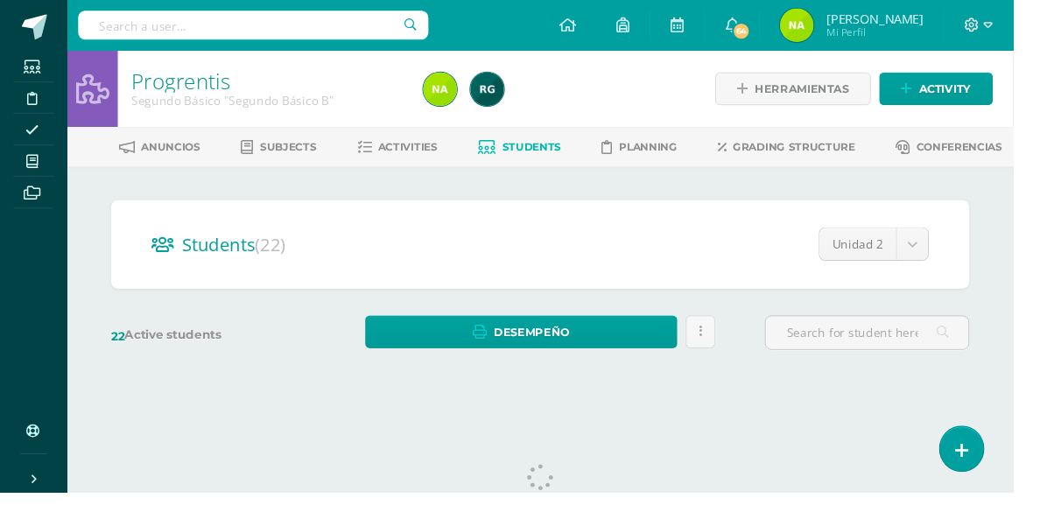
click at [947, 262] on body "Students Discipline Attendance My courses Archivos Soporte Help Reportar un pro…" at bounding box center [527, 208] width 1054 height 416
select select "/dashboard/teacher/section/1998/students/?unit=91422"
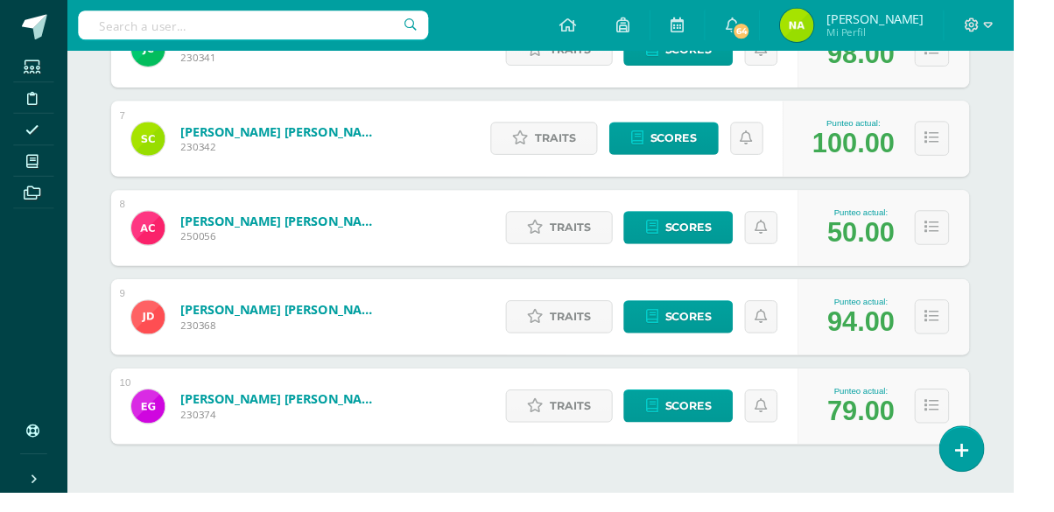
scroll to position [871, 0]
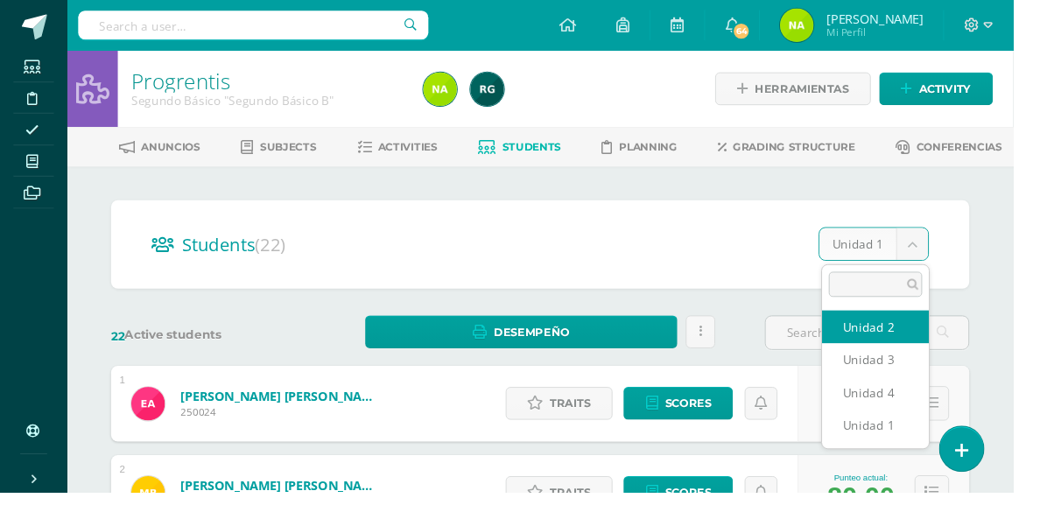
select select "/dashboard/teacher/section/1998/students/?unit=91425"
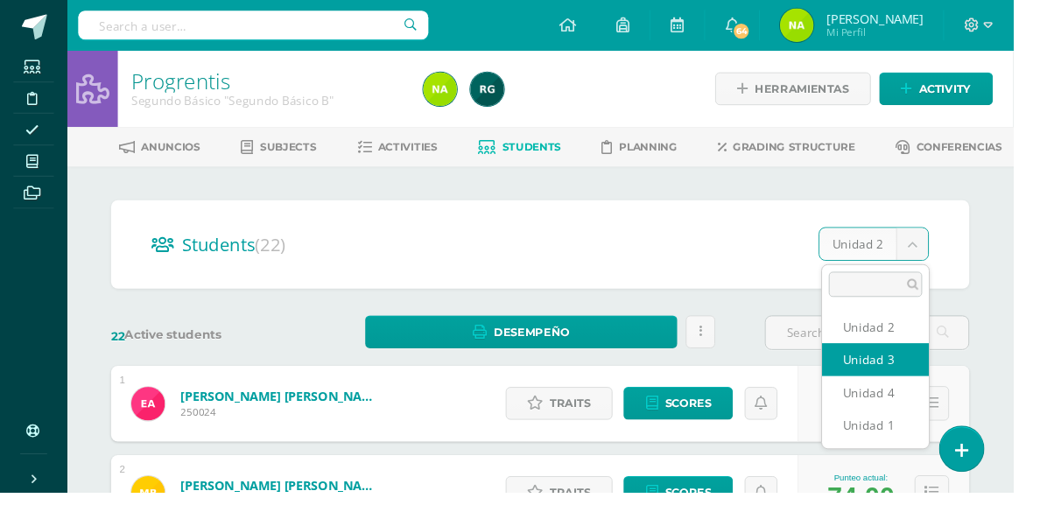
select select "/dashboard/teacher/section/1998/students/?unit=91426"
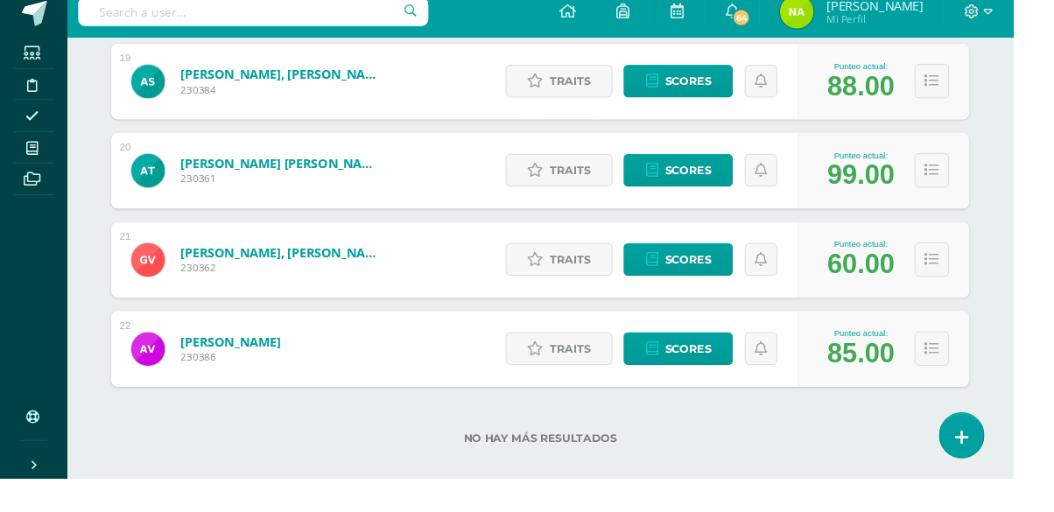
scroll to position [1918, 0]
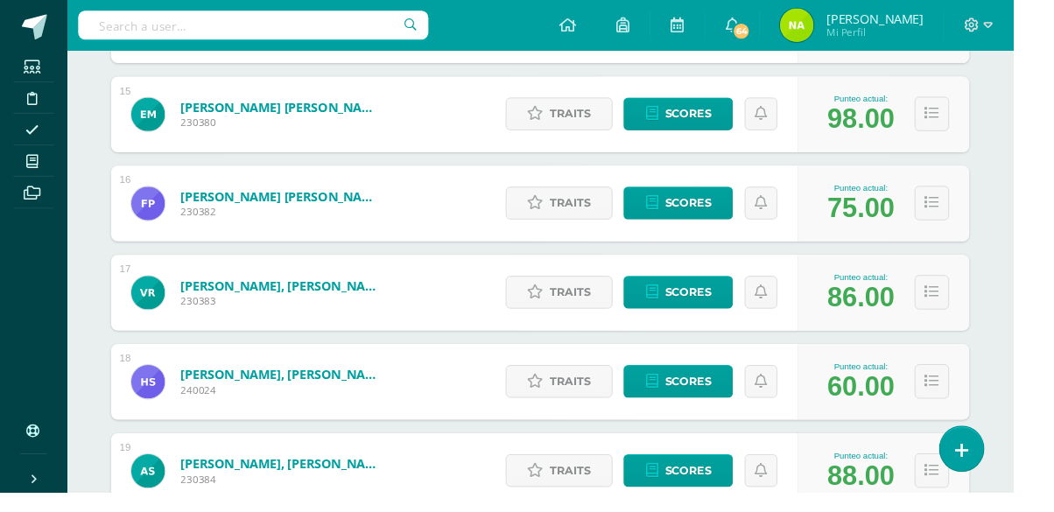
scroll to position [1799, 0]
